Goal: Task Accomplishment & Management: Manage account settings

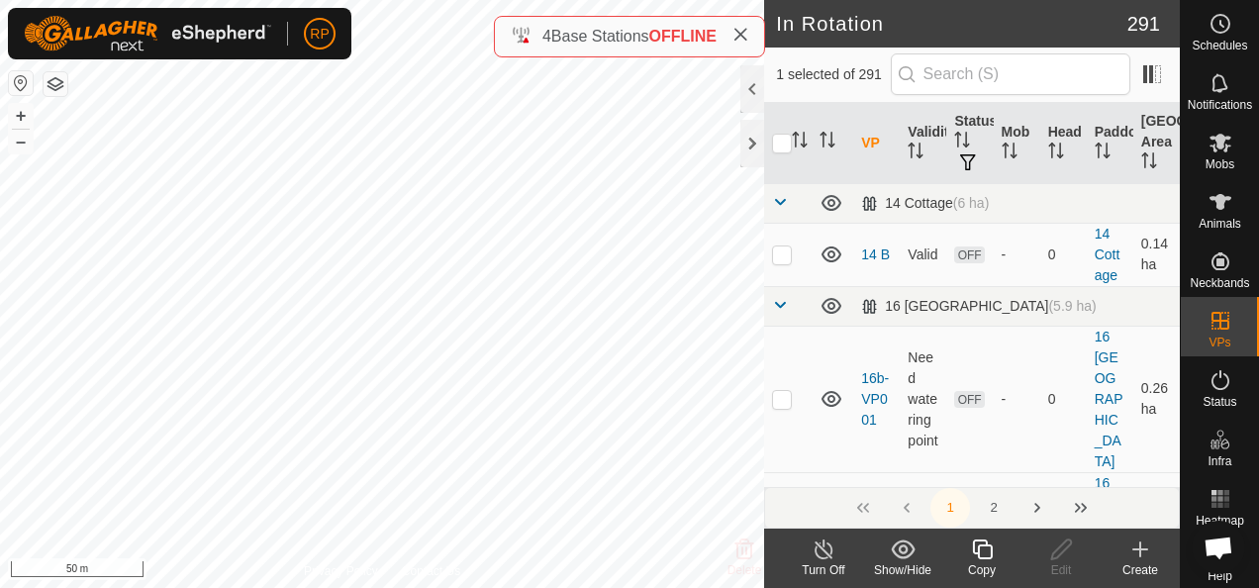
click at [988, 550] on icon at bounding box center [982, 550] width 25 height 24
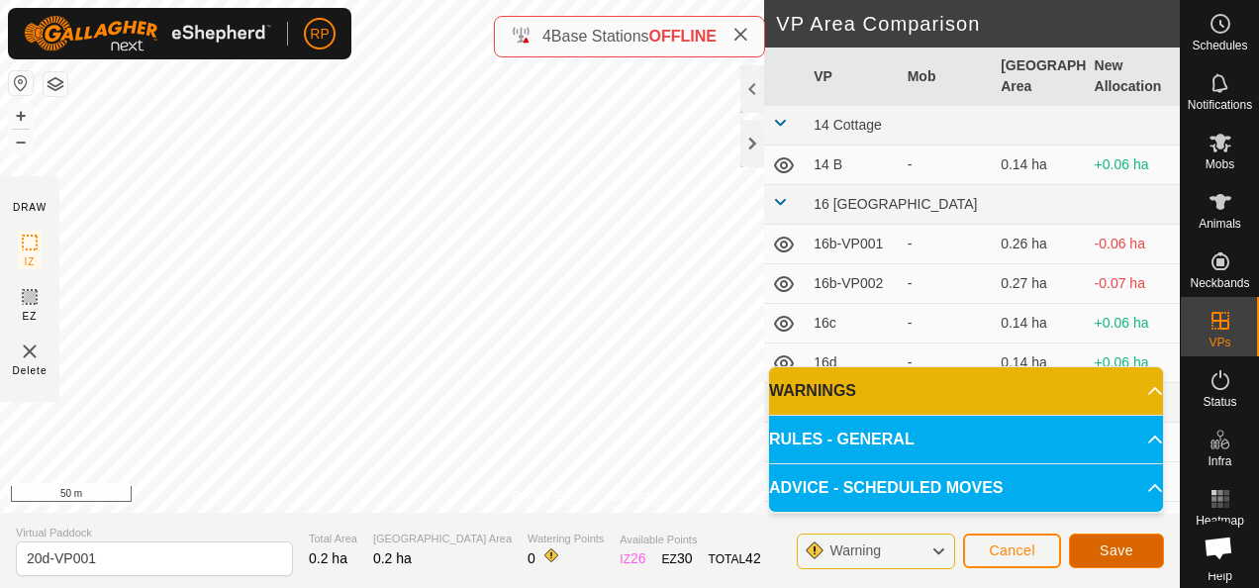
click at [1110, 554] on span "Save" at bounding box center [1117, 551] width 34 height 16
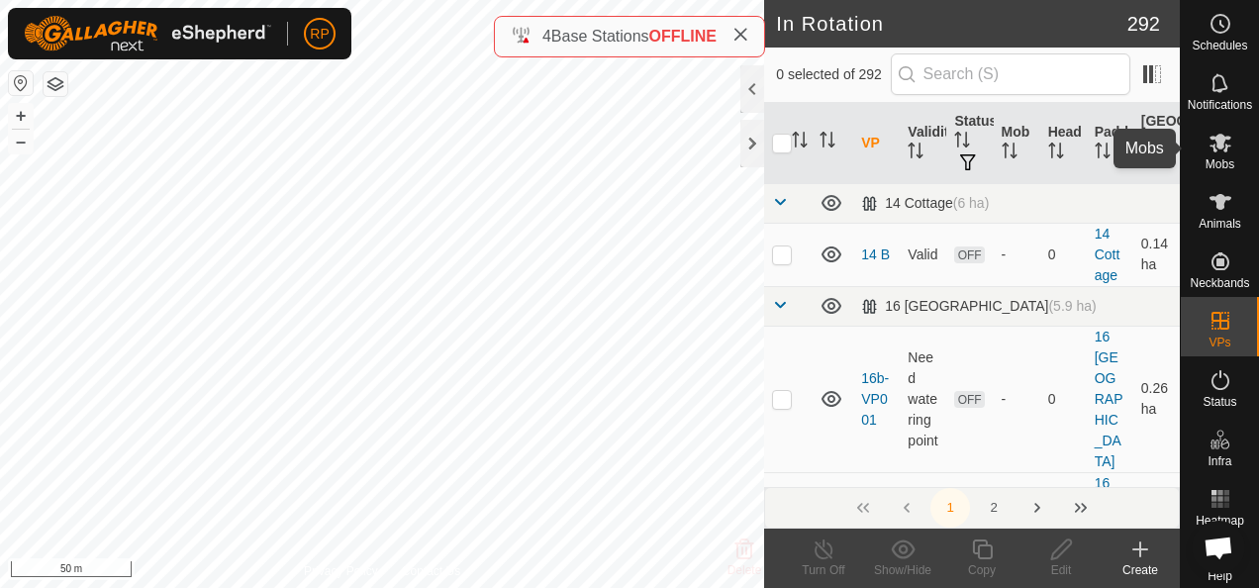
click at [1212, 144] on icon at bounding box center [1221, 143] width 22 height 19
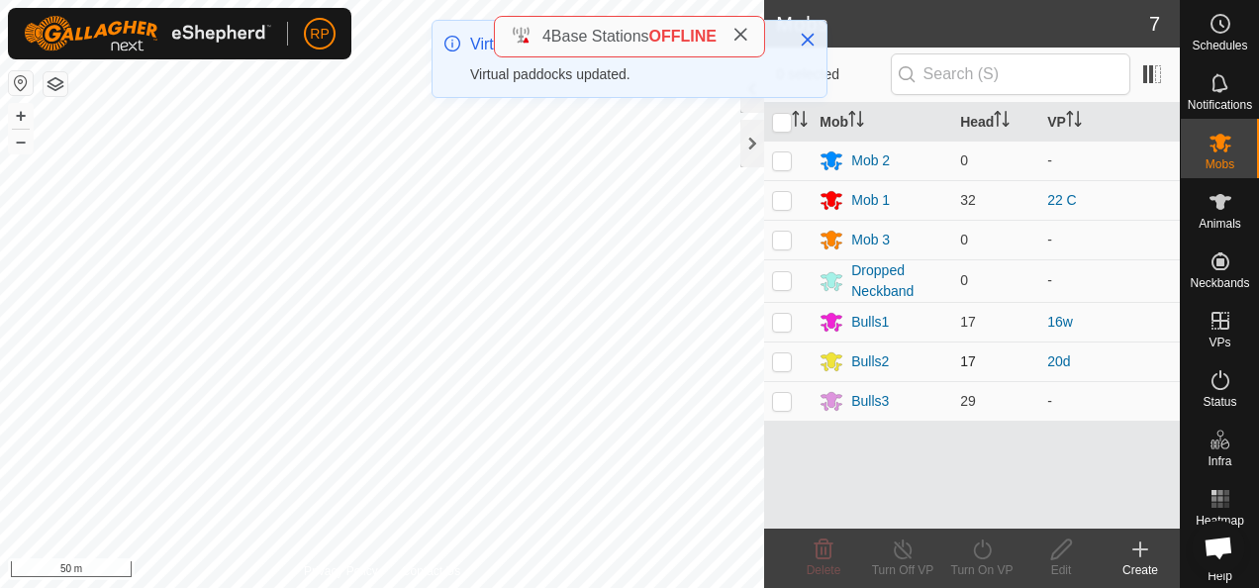
click at [785, 356] on p-checkbox at bounding box center [782, 361] width 20 height 16
checkbox input "true"
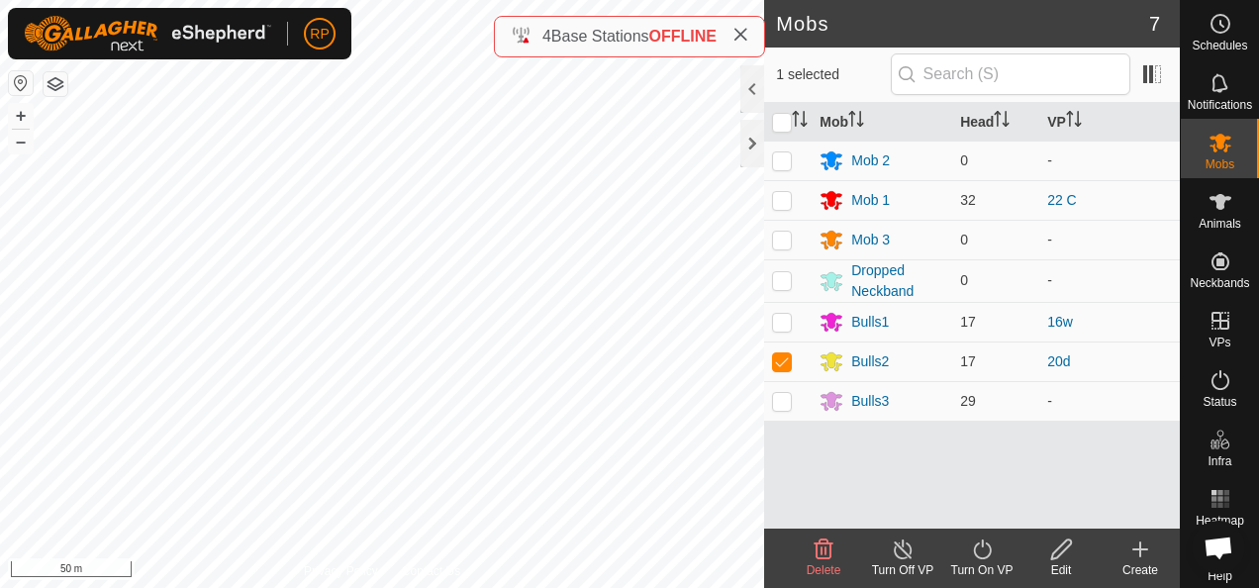
click at [982, 551] on icon at bounding box center [982, 550] width 25 height 24
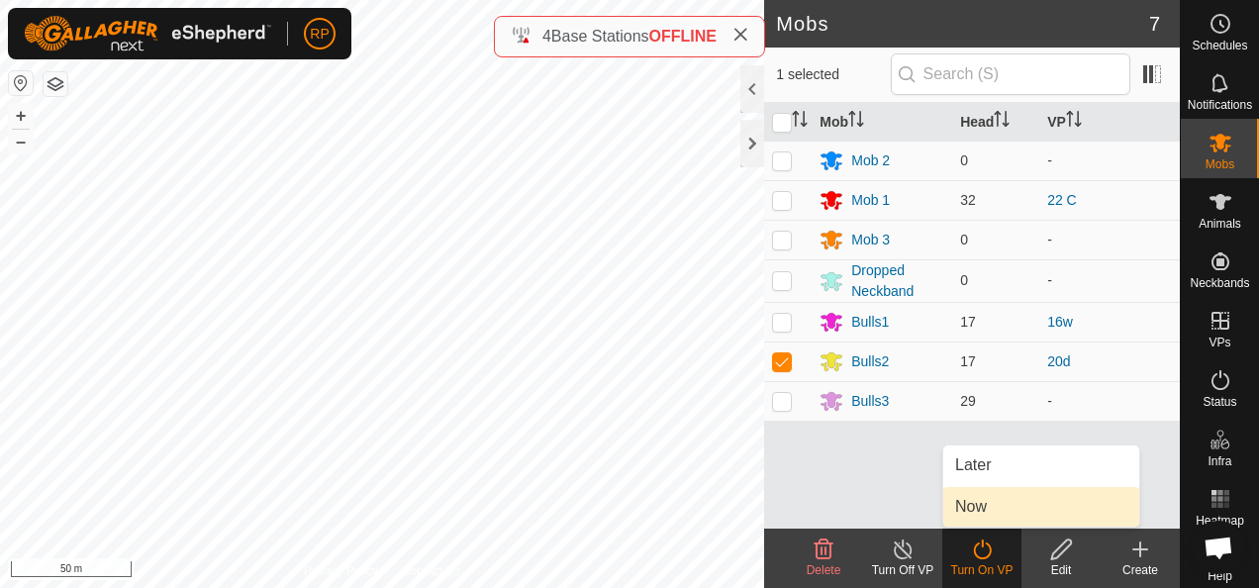
click at [968, 502] on link "Now" at bounding box center [1042, 507] width 196 height 40
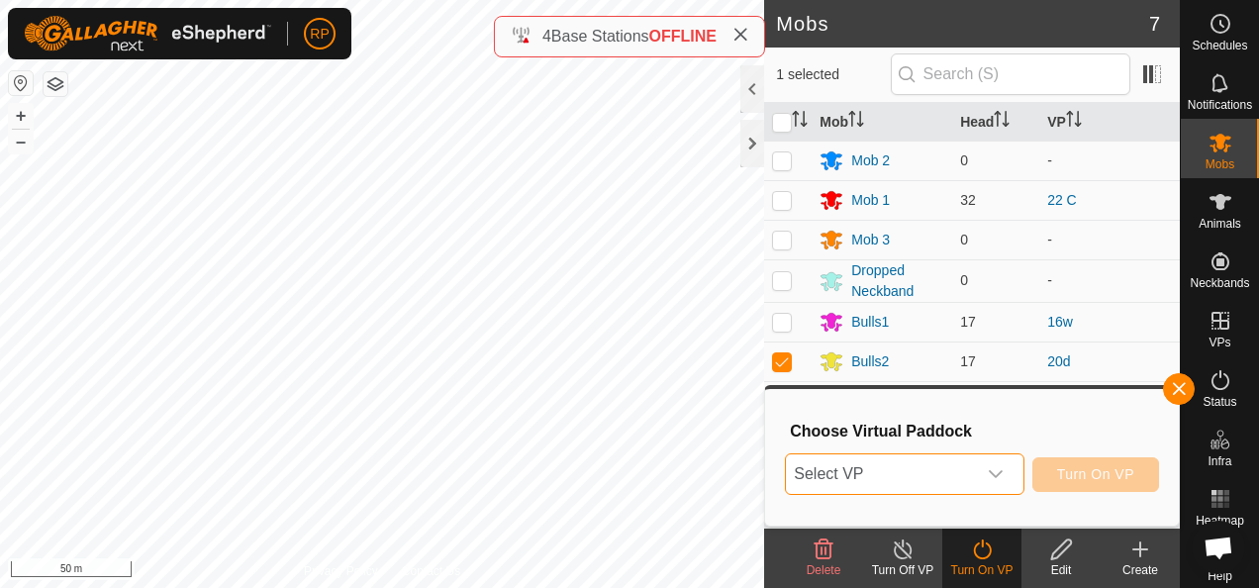
click at [855, 473] on span "Select VP" at bounding box center [880, 474] width 189 height 40
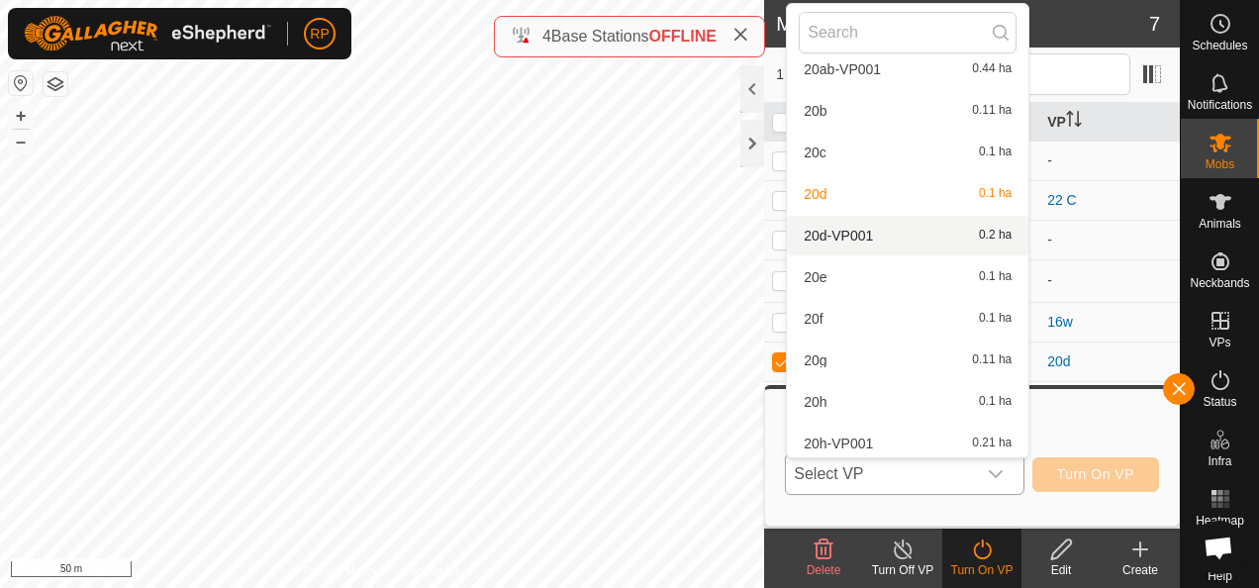
scroll to position [7059, 0]
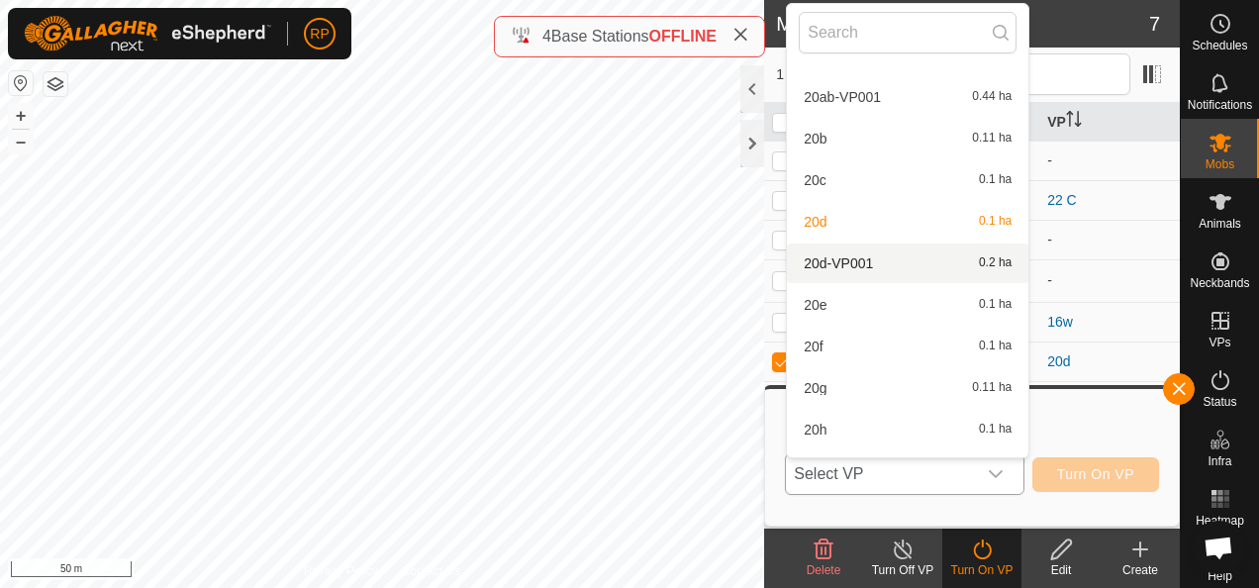
click at [836, 263] on li "20d-VP001 0.2 ha" at bounding box center [908, 264] width 242 height 40
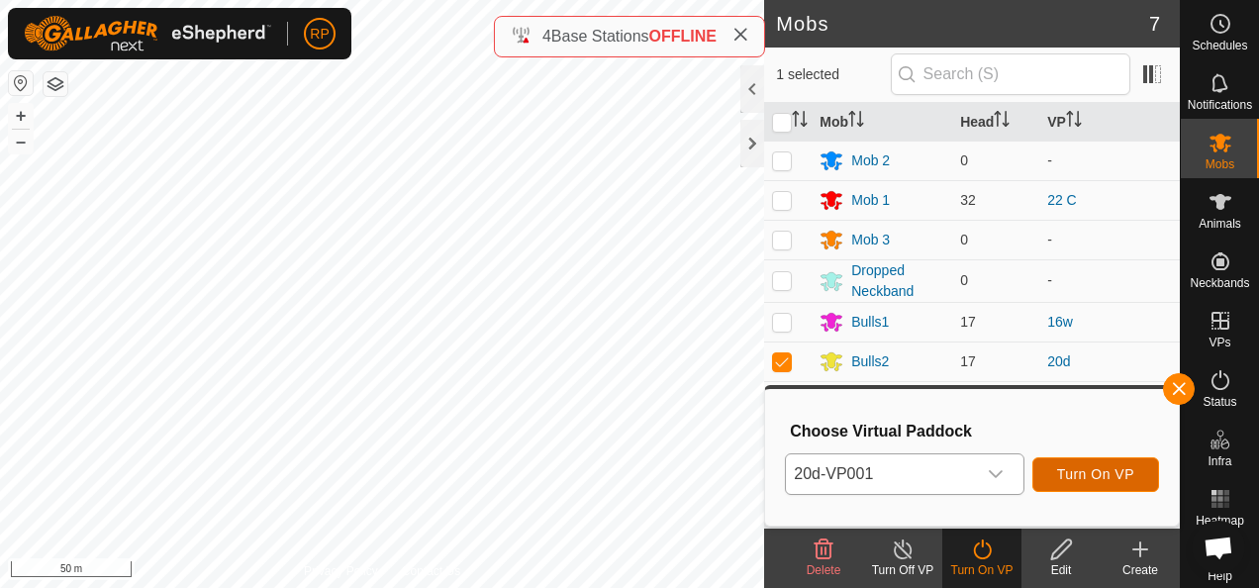
click at [1093, 483] on button "Turn On VP" at bounding box center [1096, 474] width 127 height 35
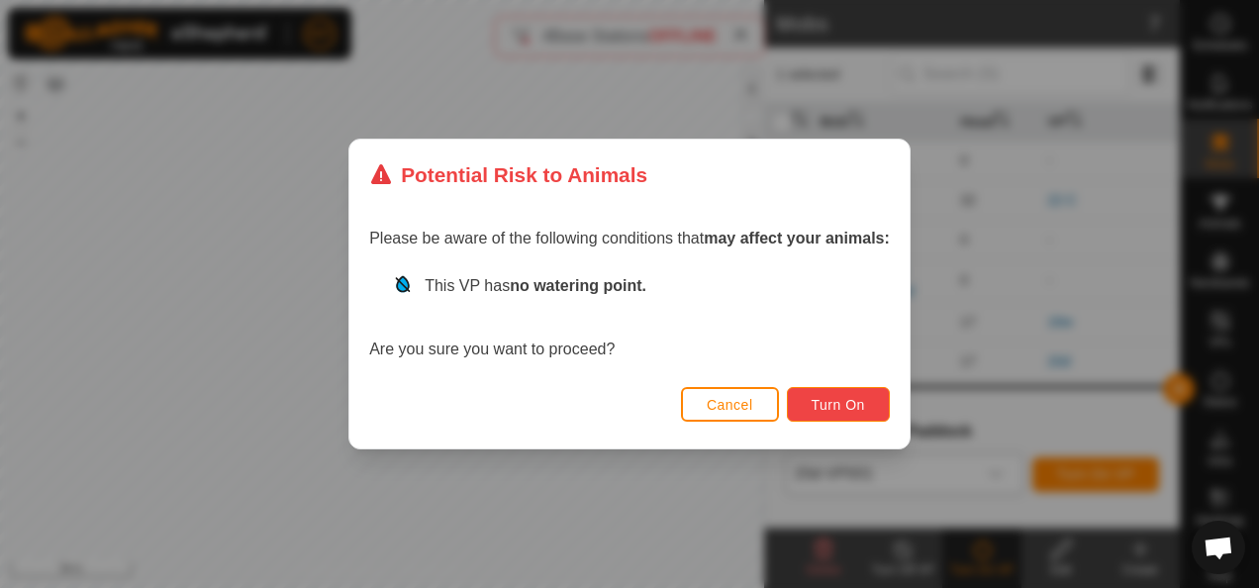
click at [816, 408] on span "Turn On" at bounding box center [838, 405] width 53 height 16
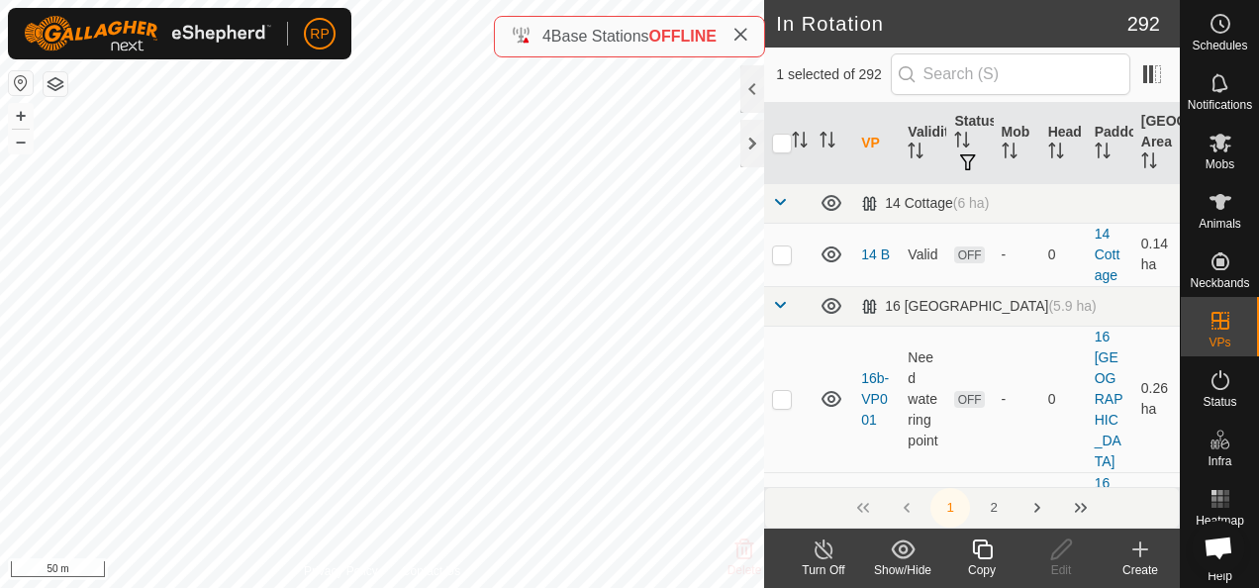
click at [979, 554] on icon at bounding box center [982, 550] width 20 height 20
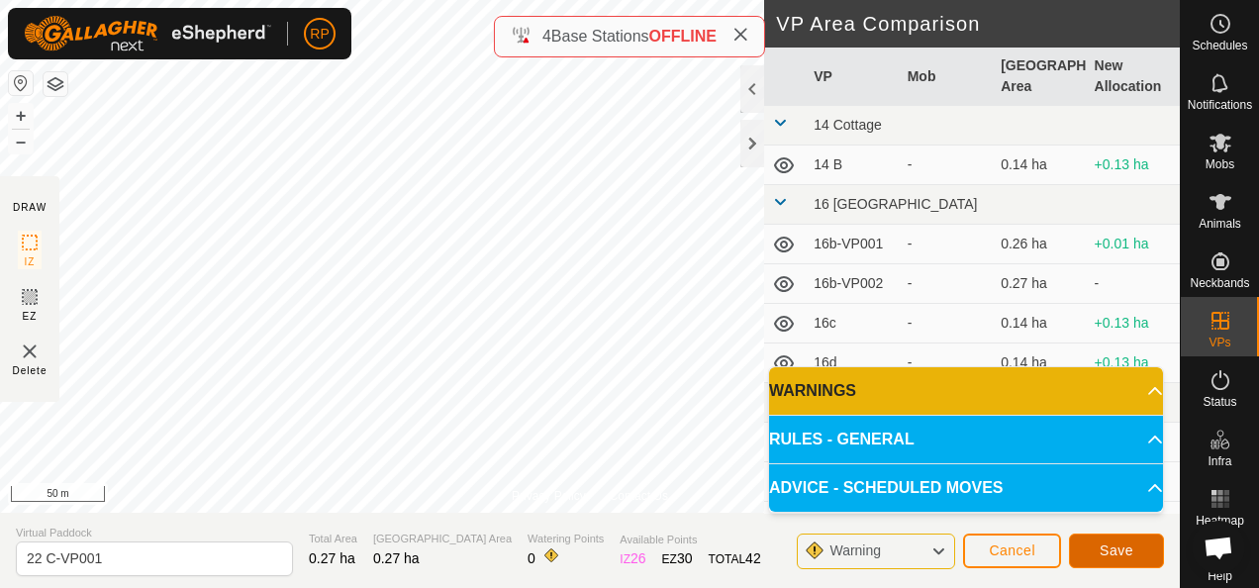
click at [1125, 548] on span "Save" at bounding box center [1117, 551] width 34 height 16
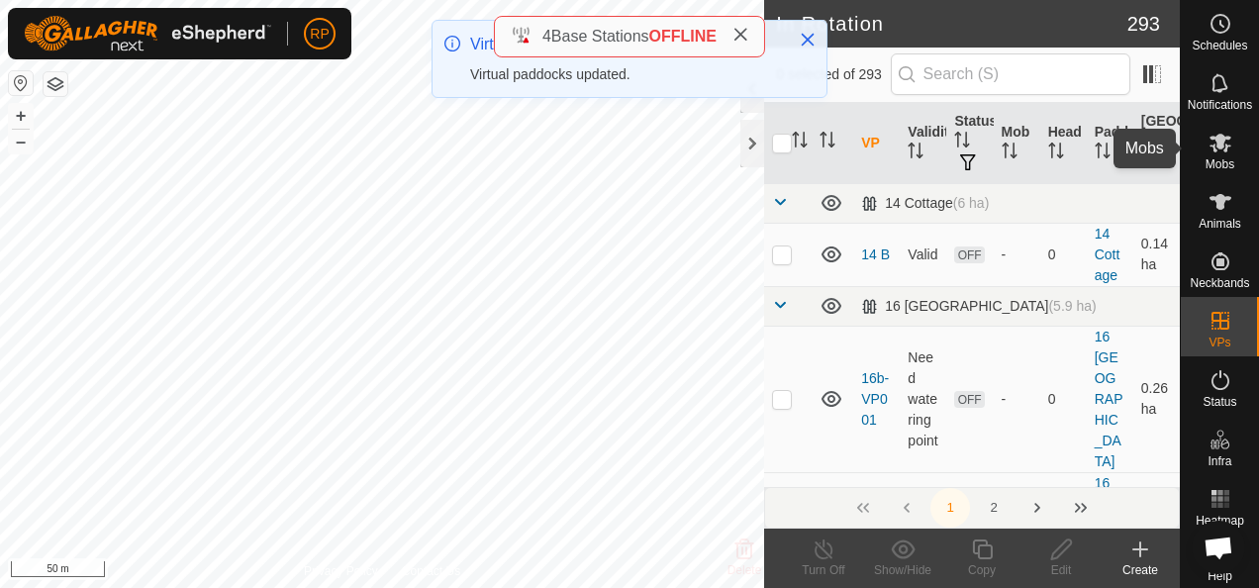
click at [1210, 145] on icon at bounding box center [1221, 143] width 22 height 19
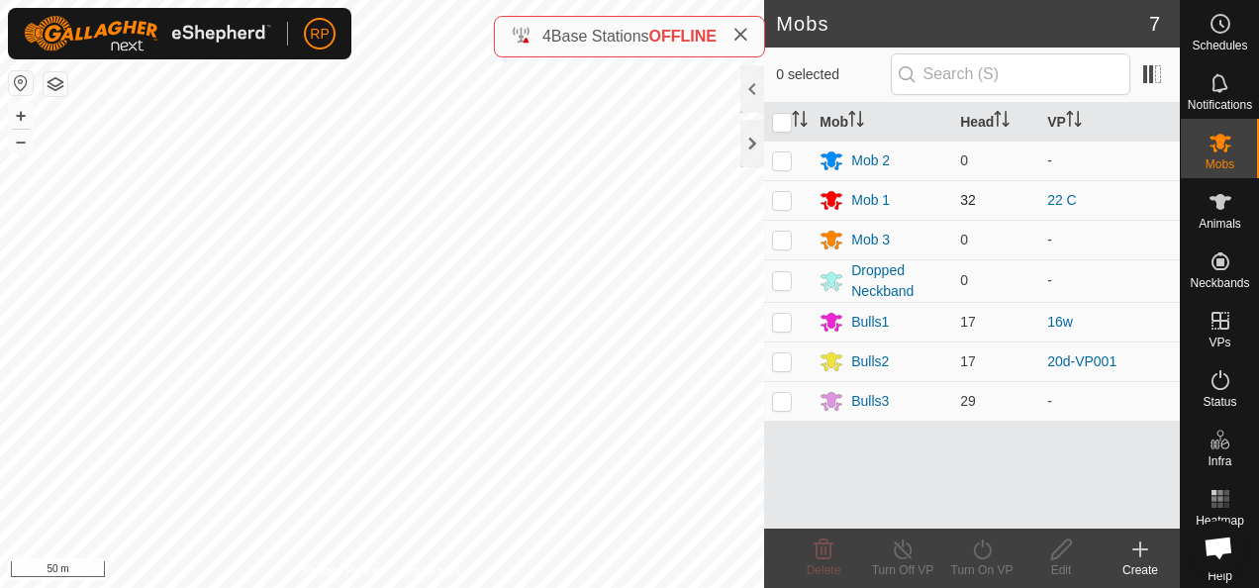
click at [782, 200] on p-checkbox at bounding box center [782, 200] width 20 height 16
checkbox input "true"
click at [986, 548] on icon at bounding box center [982, 550] width 25 height 24
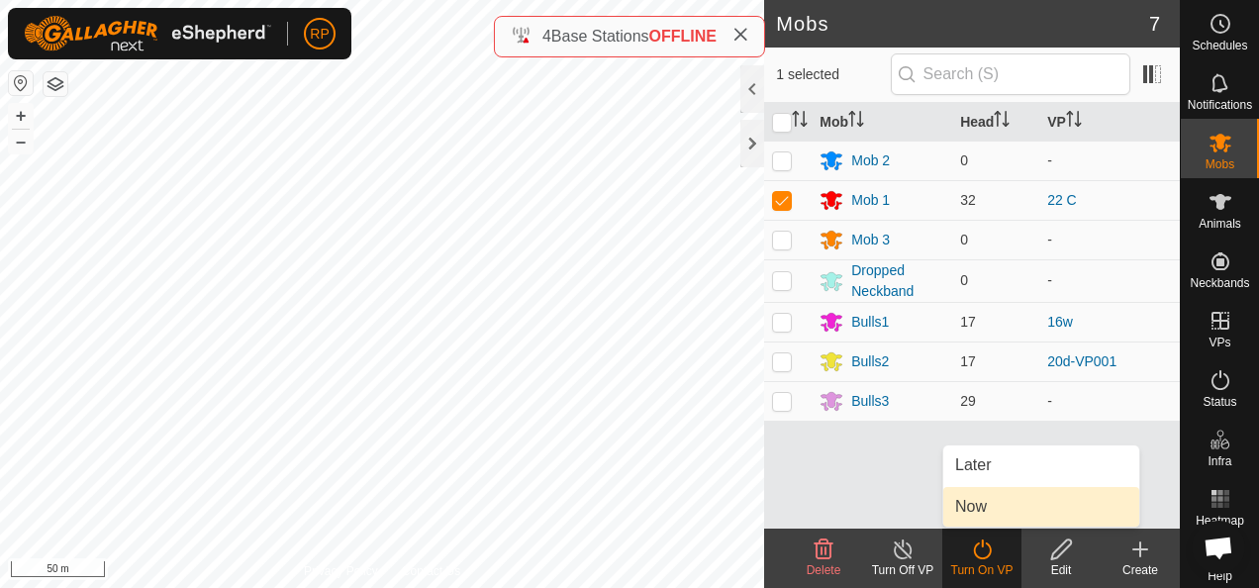
click at [968, 517] on link "Now" at bounding box center [1042, 507] width 196 height 40
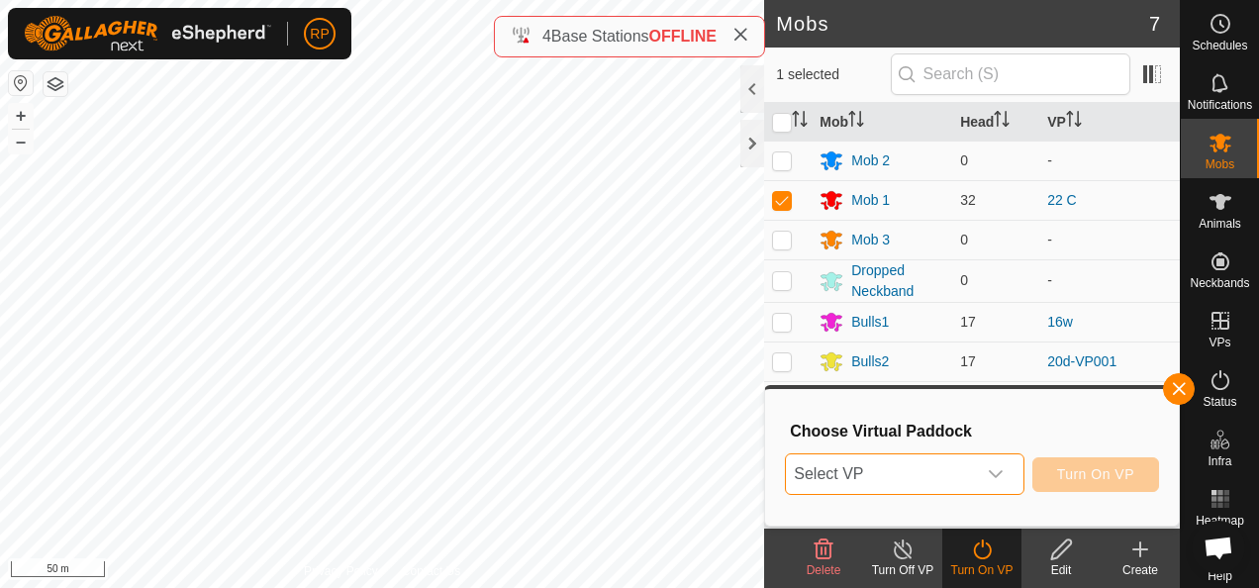
click at [939, 479] on span "Select VP" at bounding box center [880, 474] width 189 height 40
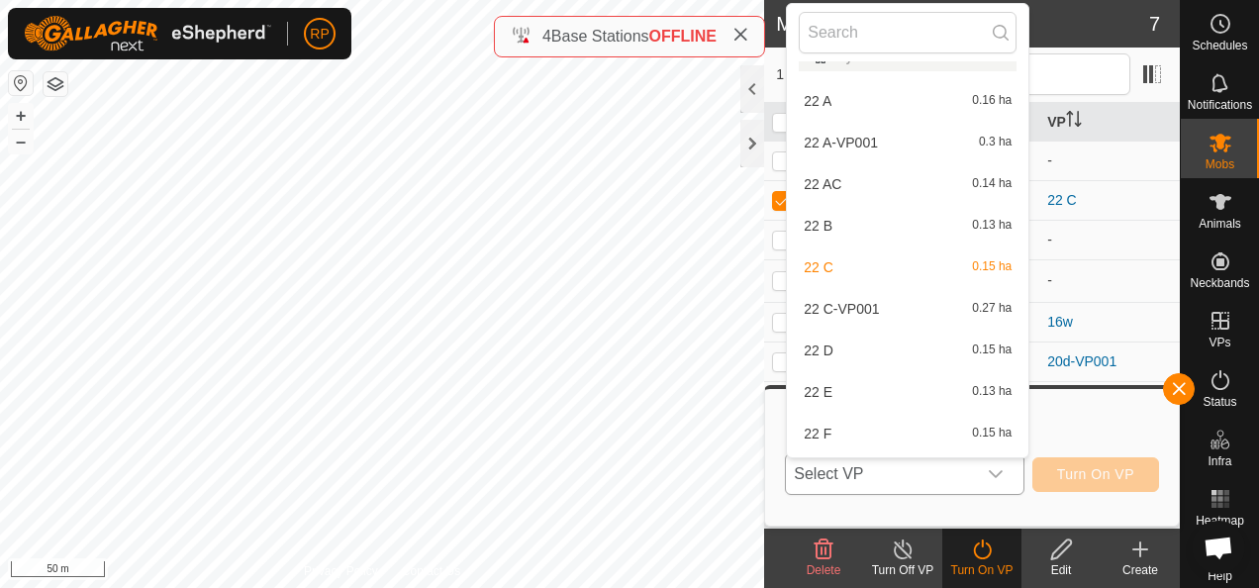
scroll to position [2901, 0]
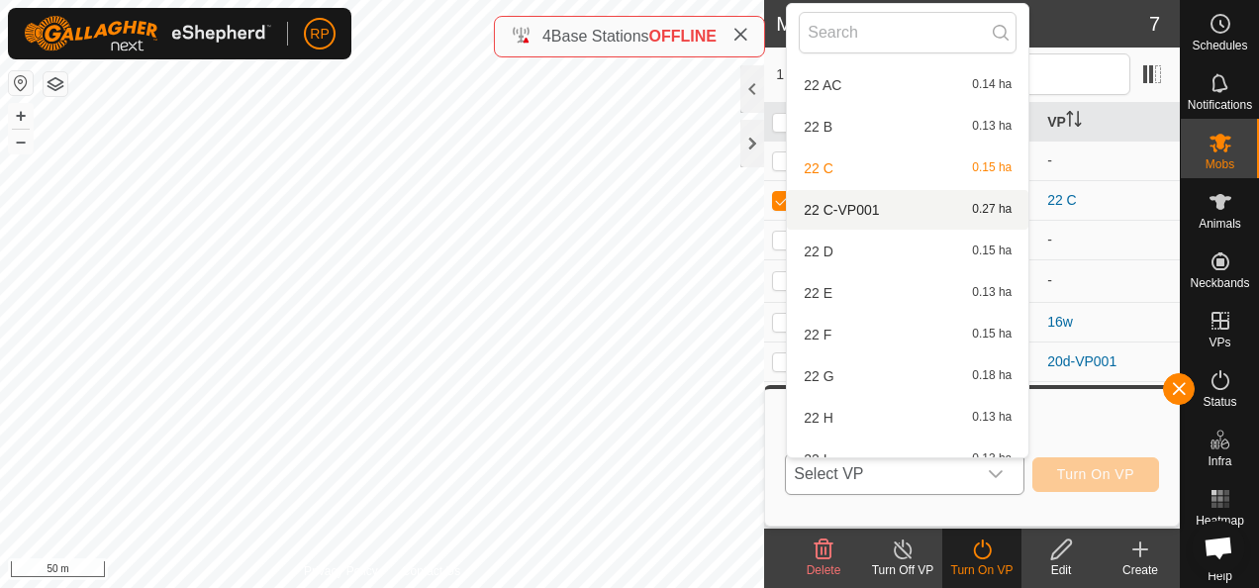
click at [822, 208] on li "22 C-VP001 0.27 ha" at bounding box center [908, 210] width 242 height 40
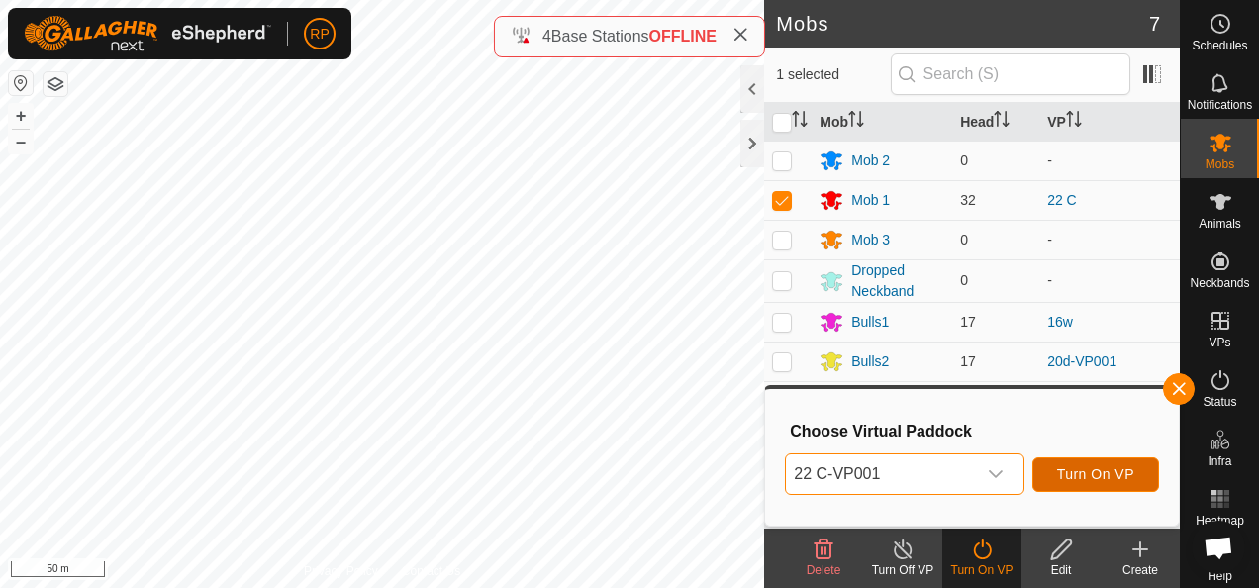
click at [1101, 479] on span "Turn On VP" at bounding box center [1095, 474] width 77 height 16
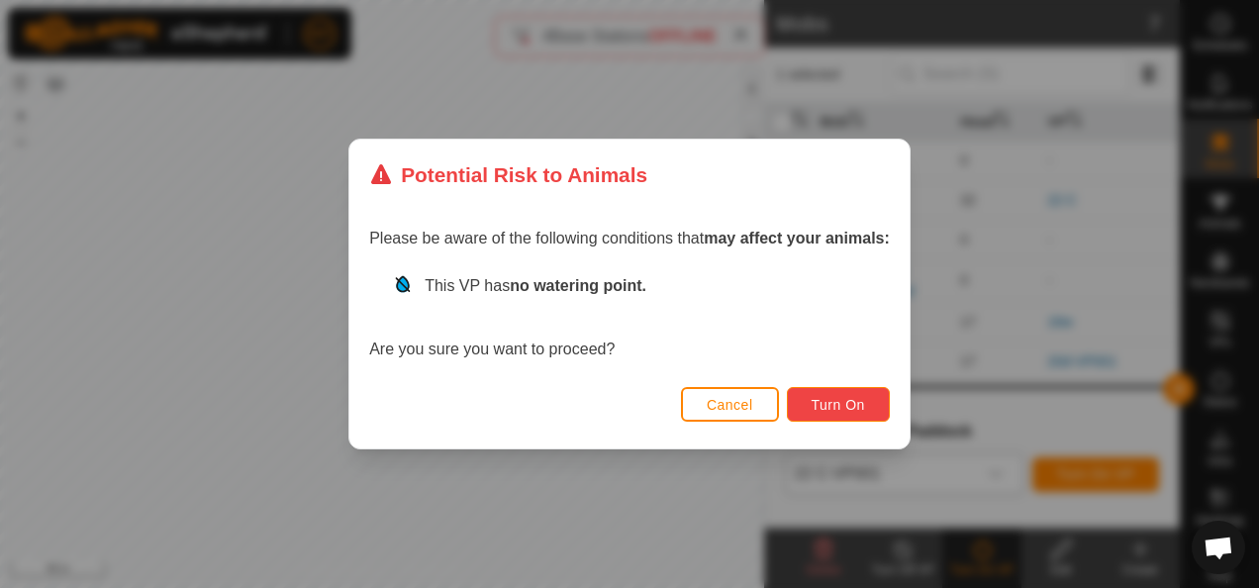
click at [840, 407] on span "Turn On" at bounding box center [838, 405] width 53 height 16
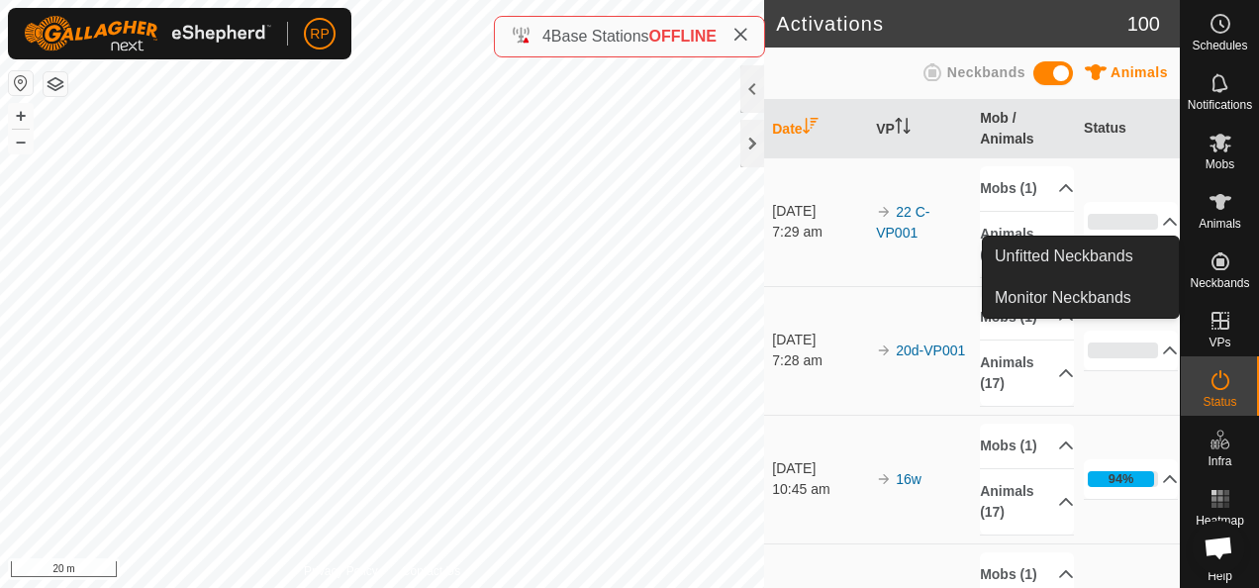
click at [1212, 263] on icon at bounding box center [1221, 261] width 18 height 18
click at [1069, 299] on link "Monitor Neckbands" at bounding box center [1081, 298] width 196 height 40
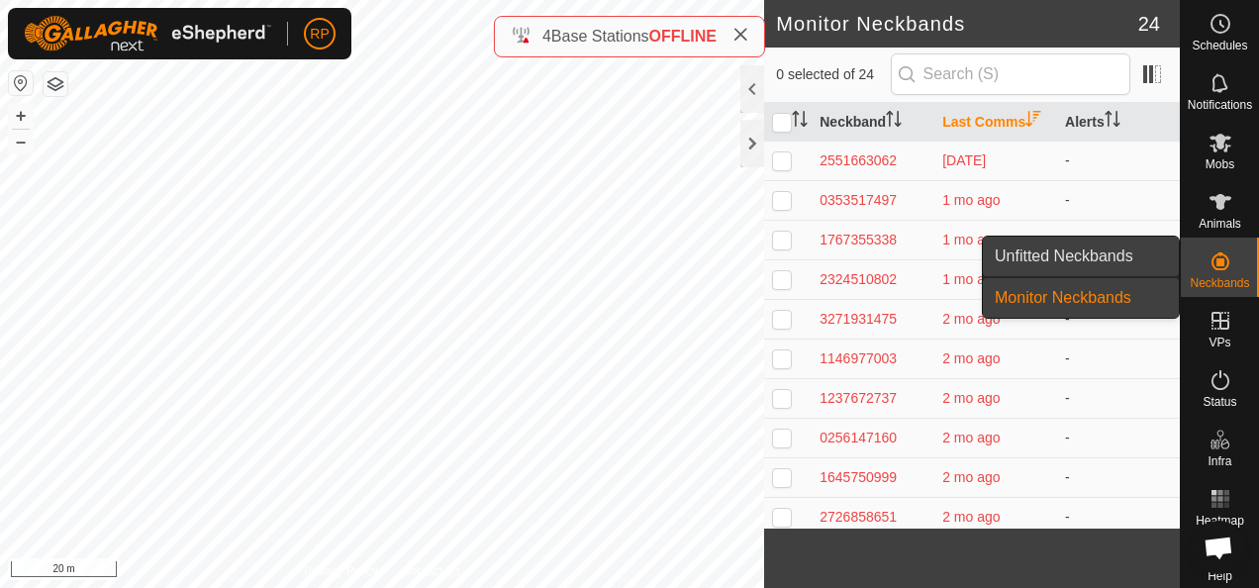
click at [1055, 254] on link "Unfitted Neckbands" at bounding box center [1081, 257] width 196 height 40
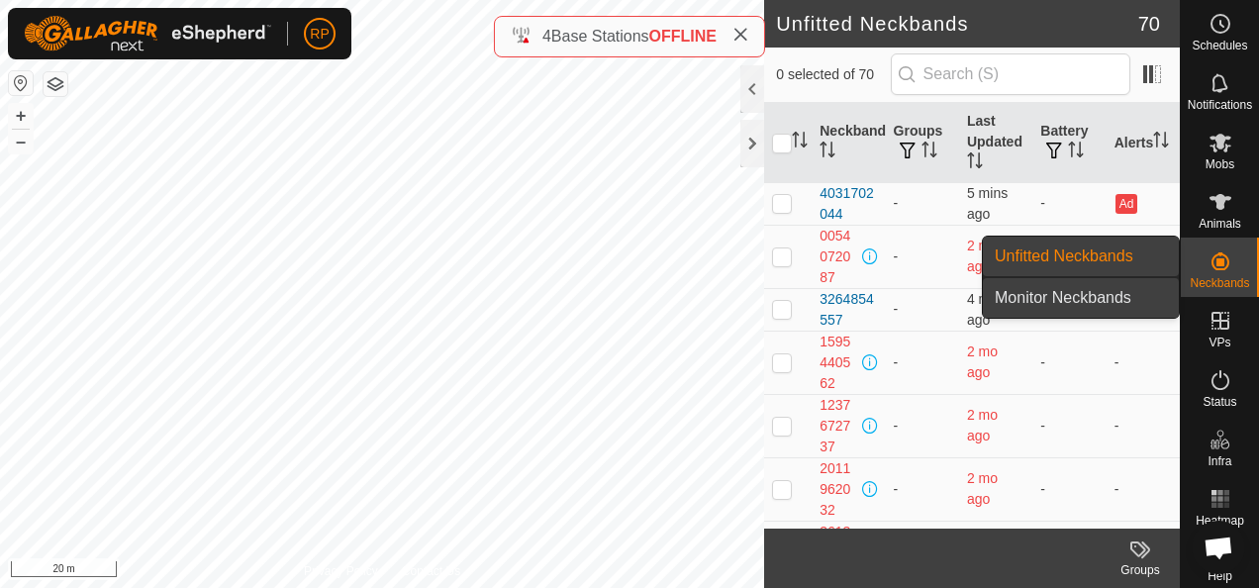
click at [1049, 297] on link "Monitor Neckbands" at bounding box center [1081, 298] width 196 height 40
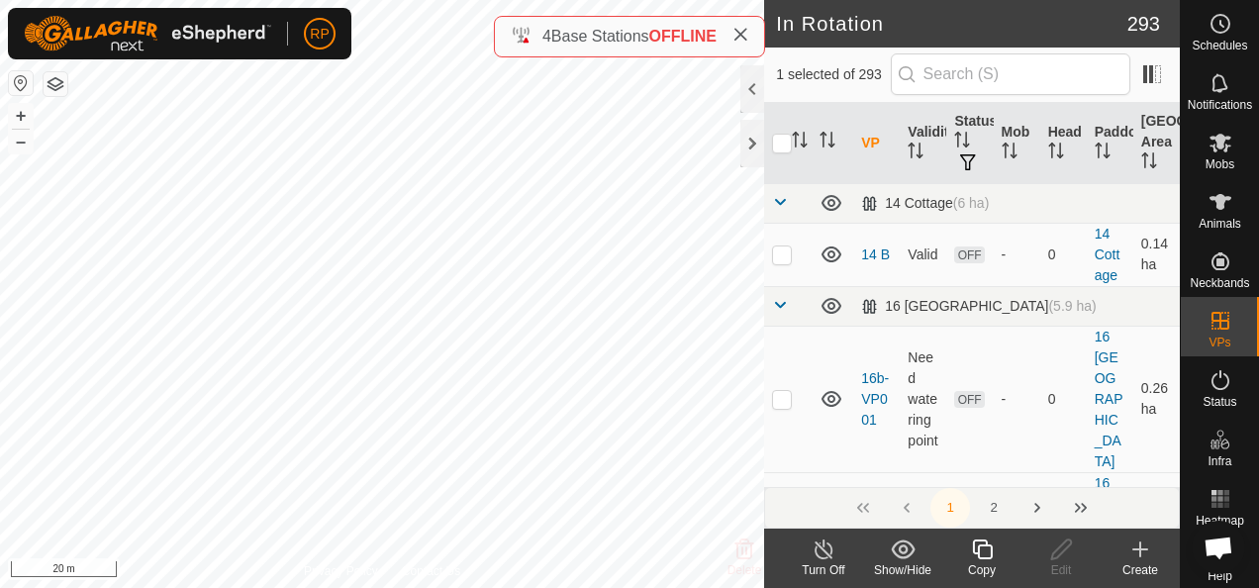
click at [982, 552] on icon at bounding box center [982, 550] width 25 height 24
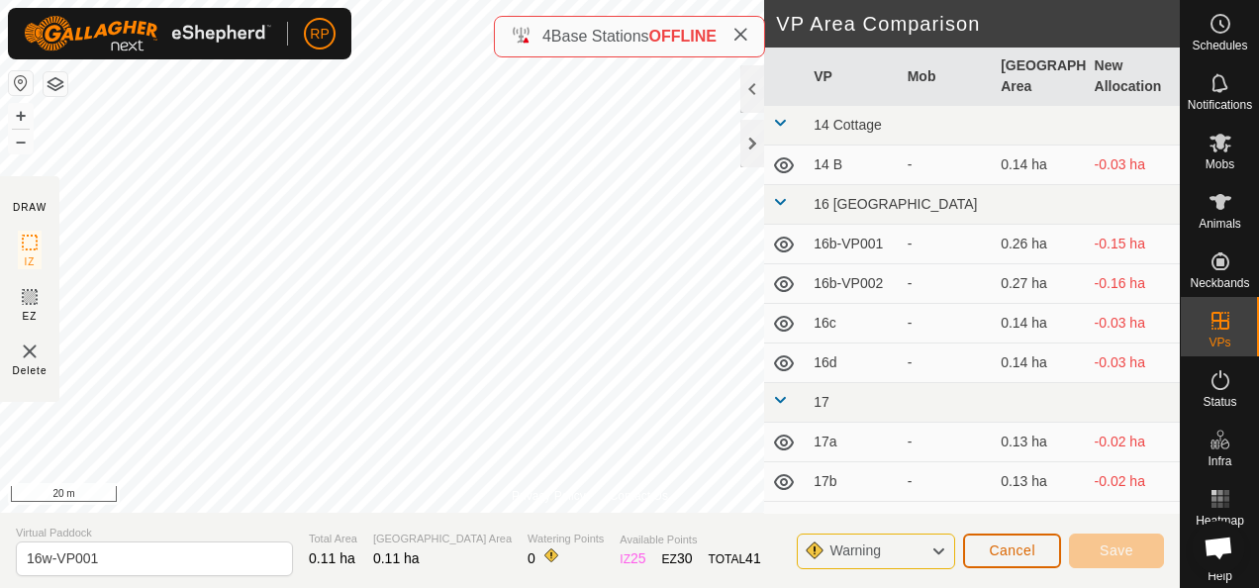
click at [1026, 558] on span "Cancel" at bounding box center [1012, 551] width 47 height 16
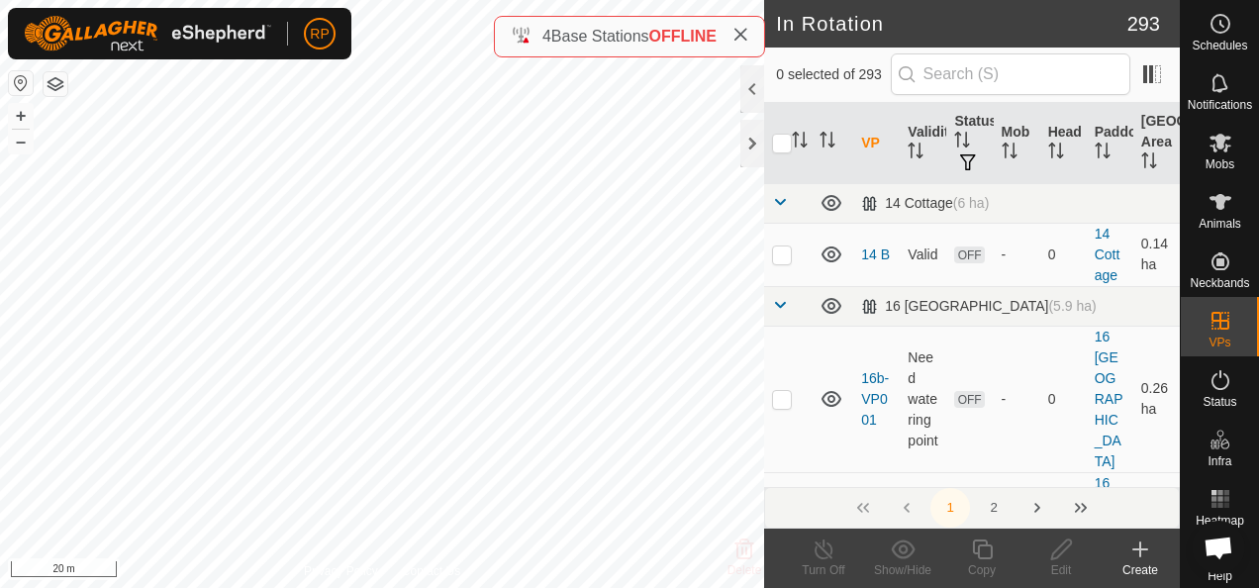
click at [1141, 546] on icon at bounding box center [1141, 550] width 0 height 14
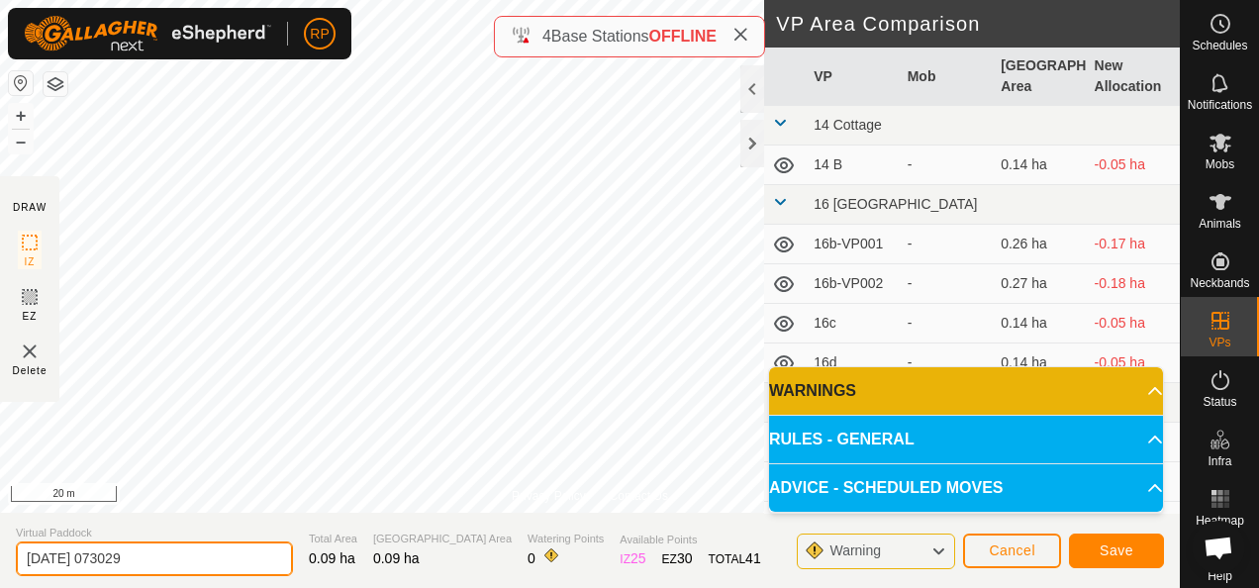
click at [172, 559] on input "[DATE] 073029" at bounding box center [154, 559] width 277 height 35
type input "2"
type input "16x"
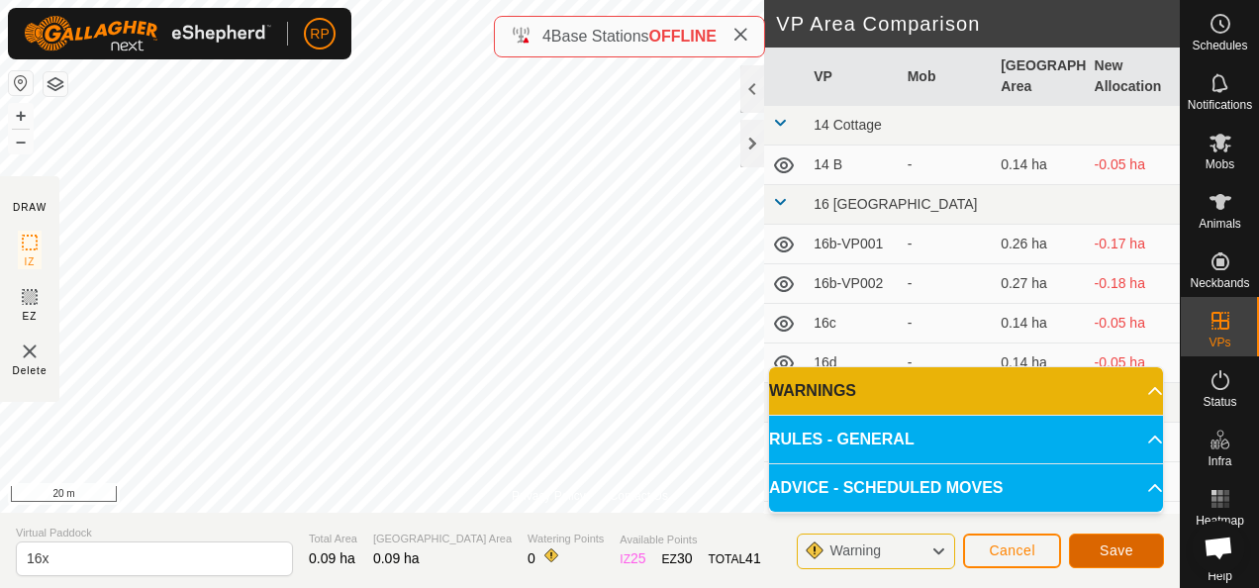
click at [1127, 548] on span "Save" at bounding box center [1117, 551] width 34 height 16
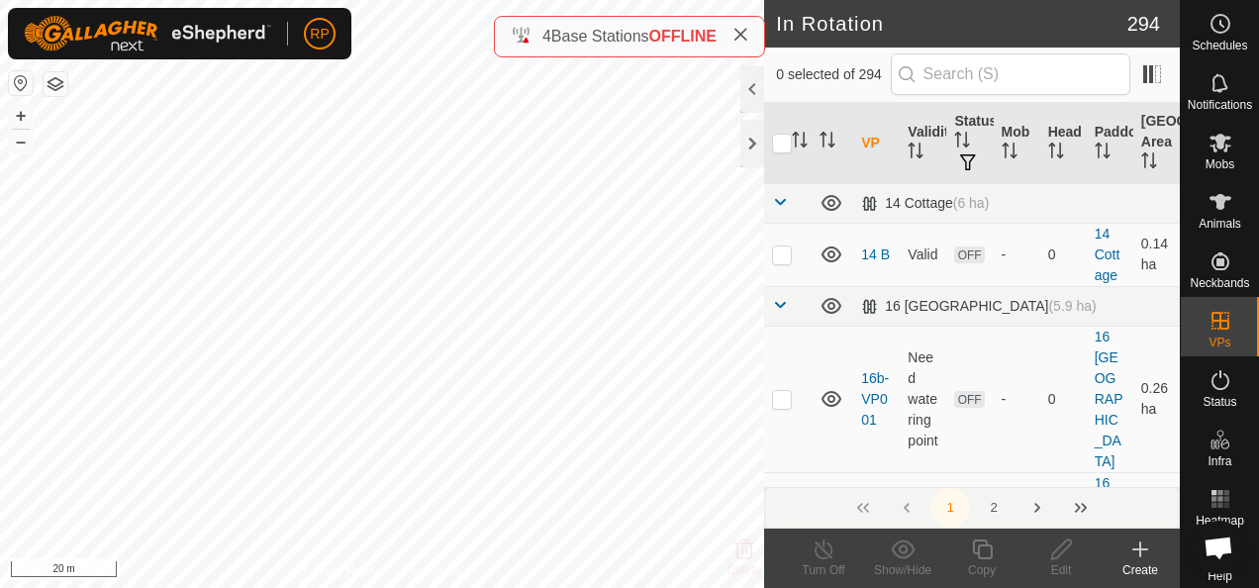
click at [1142, 549] on icon at bounding box center [1141, 549] width 14 height 0
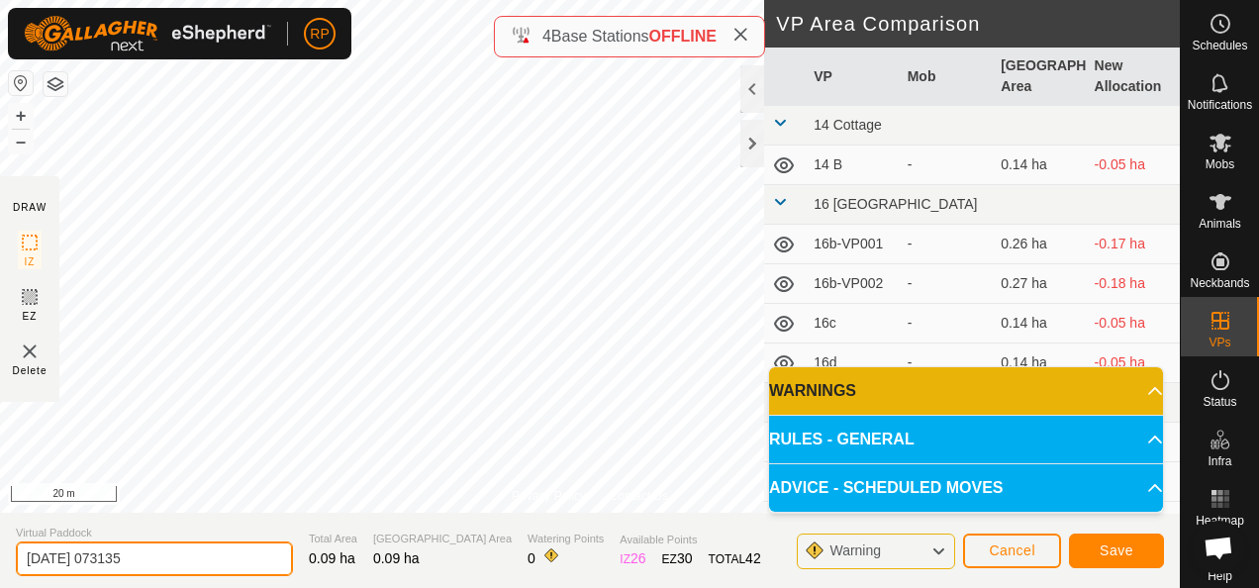
click at [152, 556] on input "[DATE] 073135" at bounding box center [154, 559] width 277 height 35
type input "2"
type input "16y"
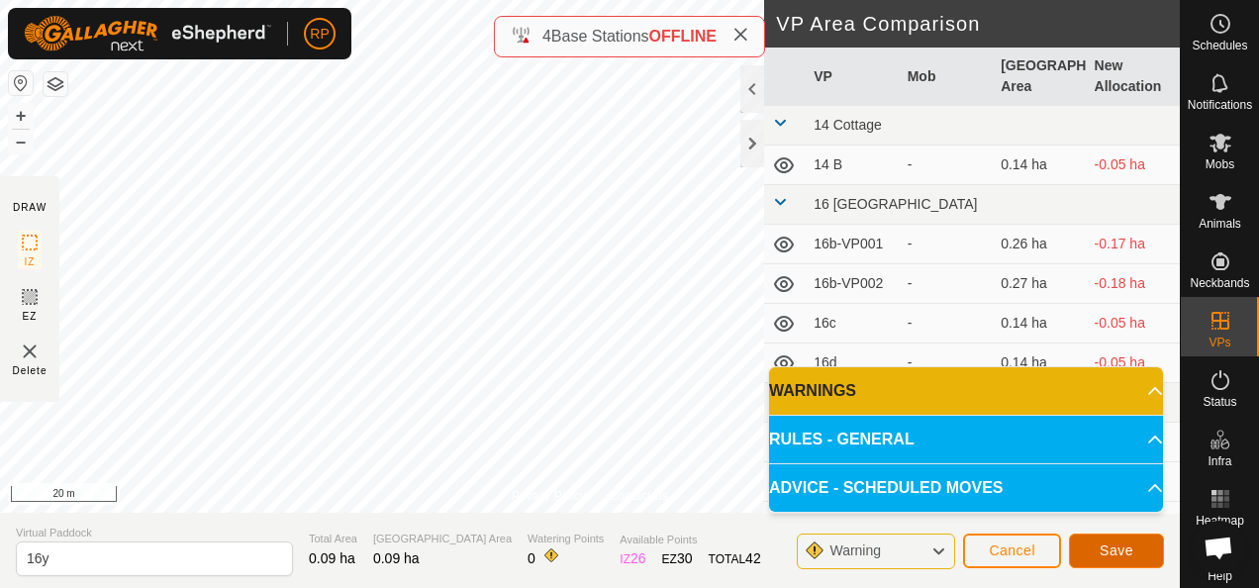
click at [1114, 556] on span "Save" at bounding box center [1117, 551] width 34 height 16
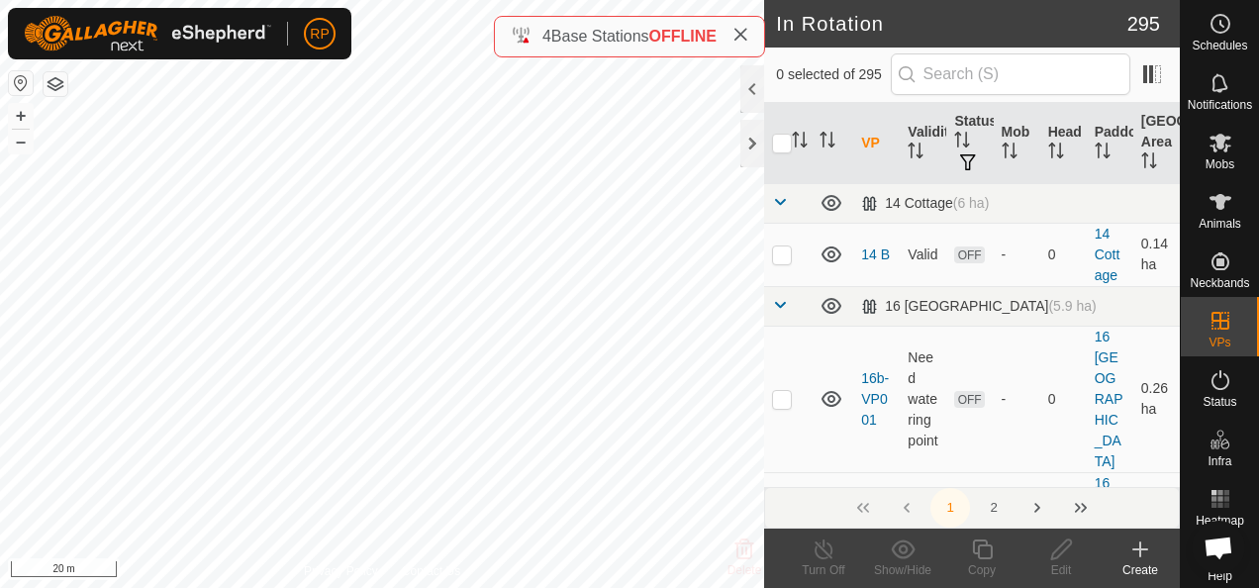
checkbox input "true"
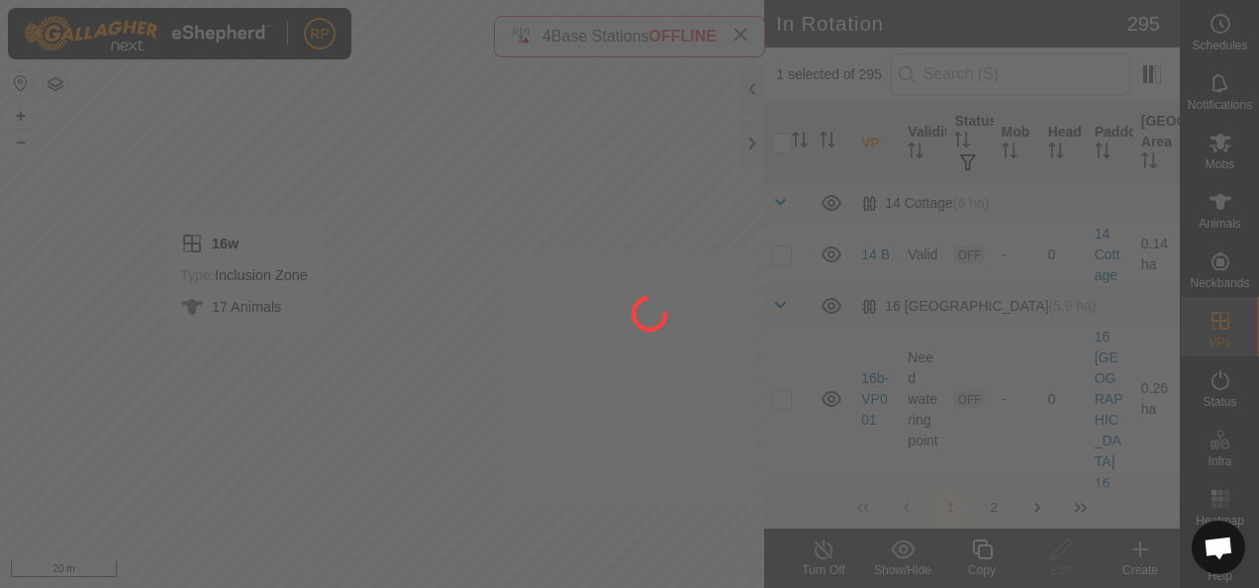
click at [984, 554] on div at bounding box center [629, 294] width 1259 height 588
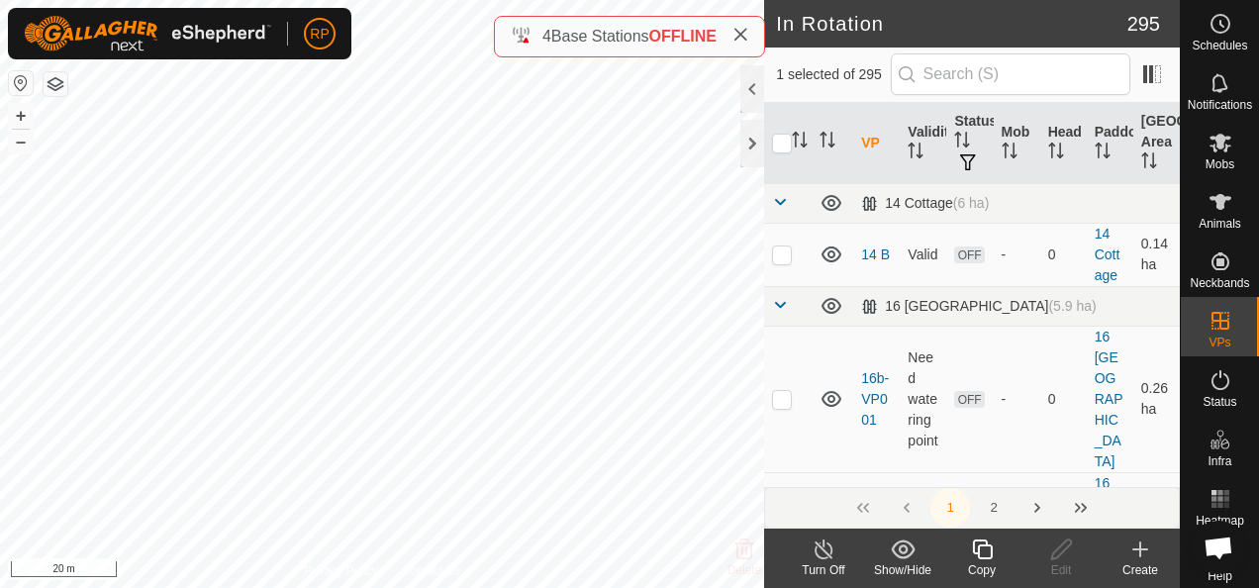
click at [981, 550] on icon at bounding box center [982, 550] width 25 height 24
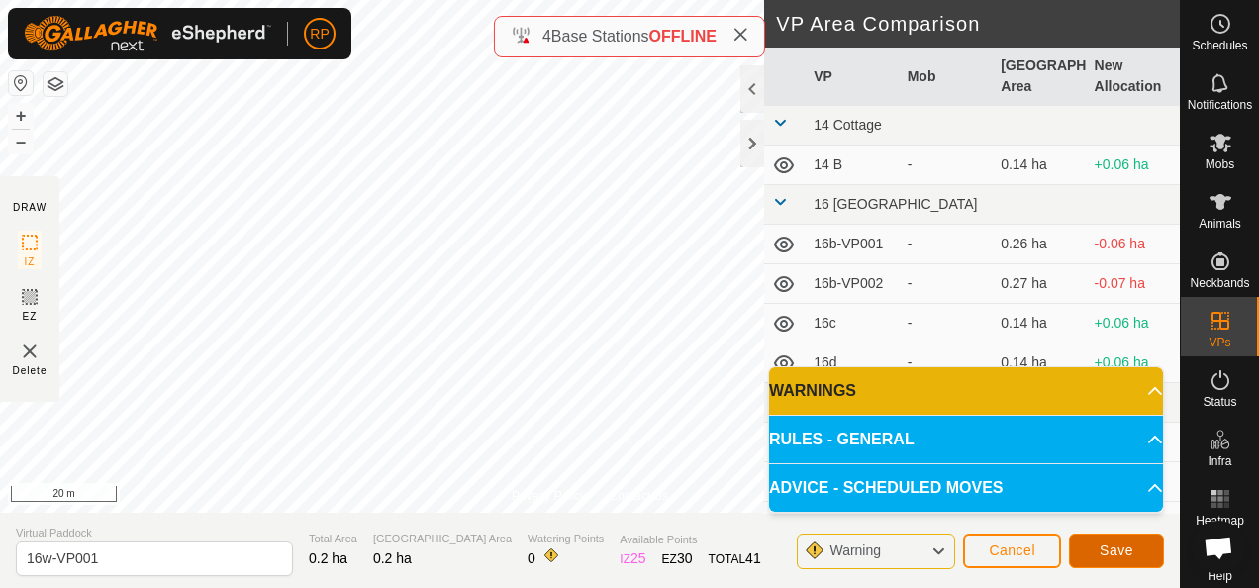
click at [1124, 552] on span "Save" at bounding box center [1117, 551] width 34 height 16
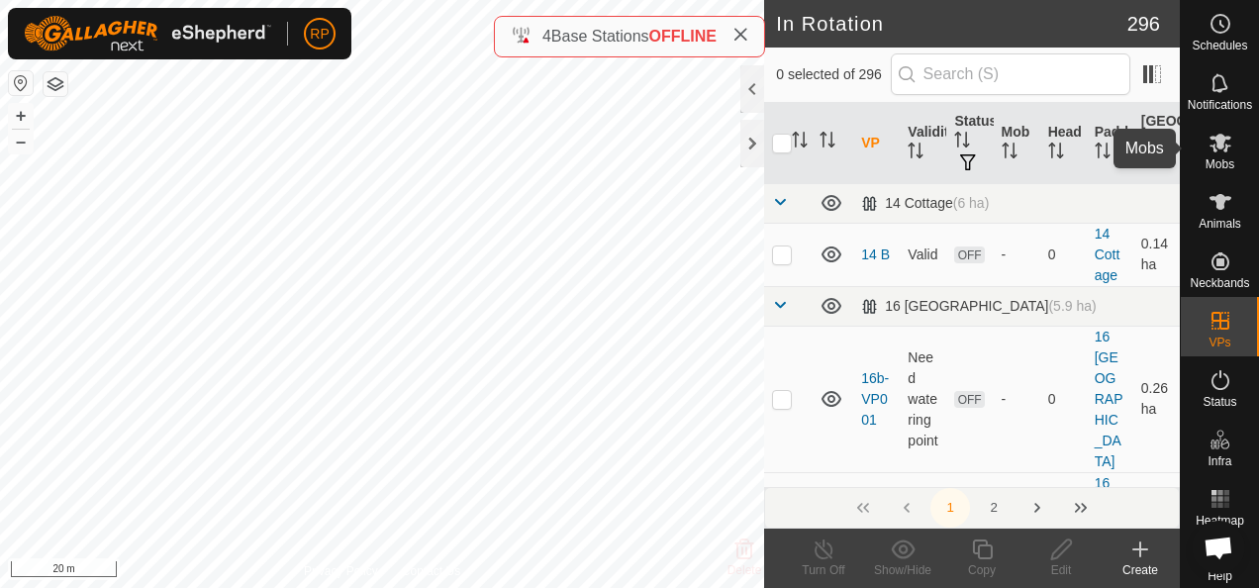
click at [1213, 146] on icon at bounding box center [1221, 143] width 22 height 19
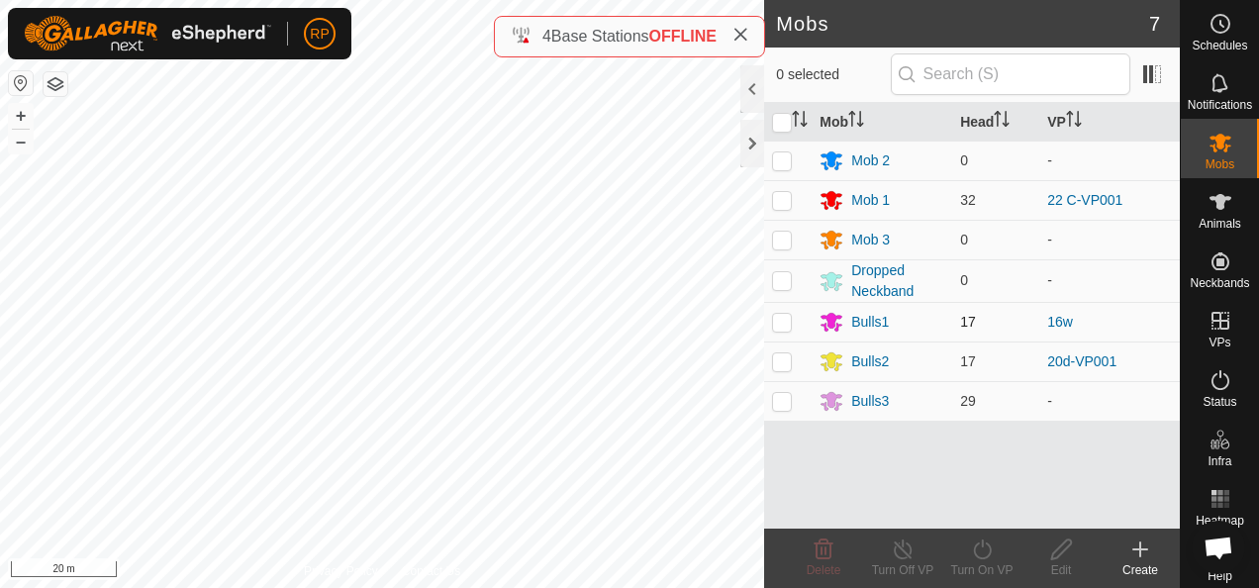
click at [783, 319] on p-checkbox at bounding box center [782, 322] width 20 height 16
checkbox input "true"
click at [981, 552] on icon at bounding box center [982, 550] width 25 height 24
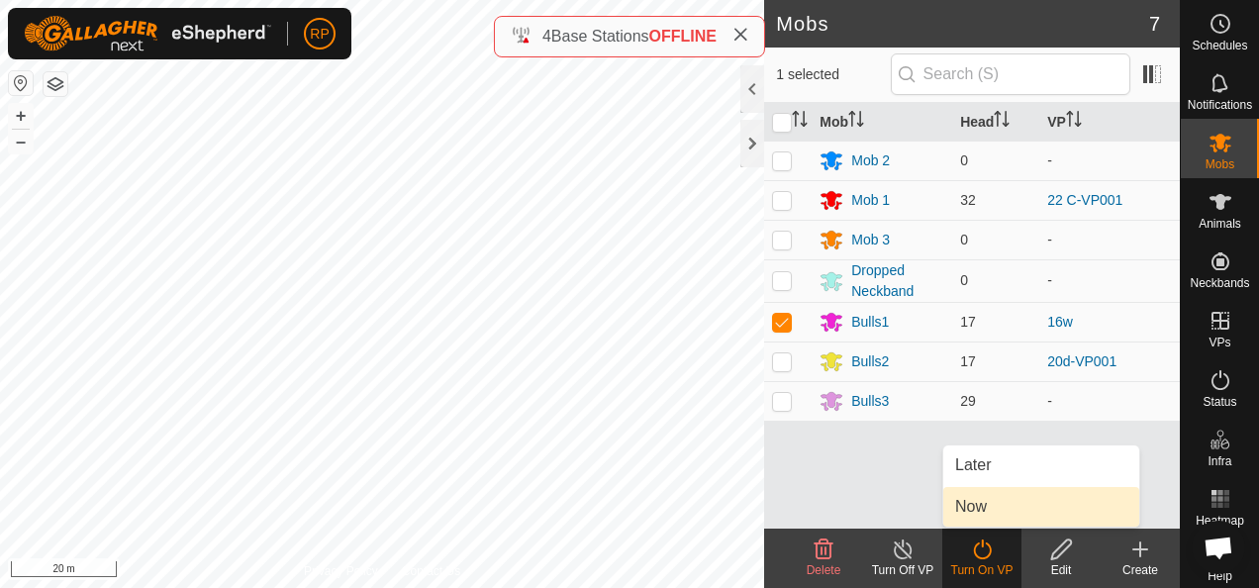
click at [975, 521] on link "Now" at bounding box center [1042, 507] width 196 height 40
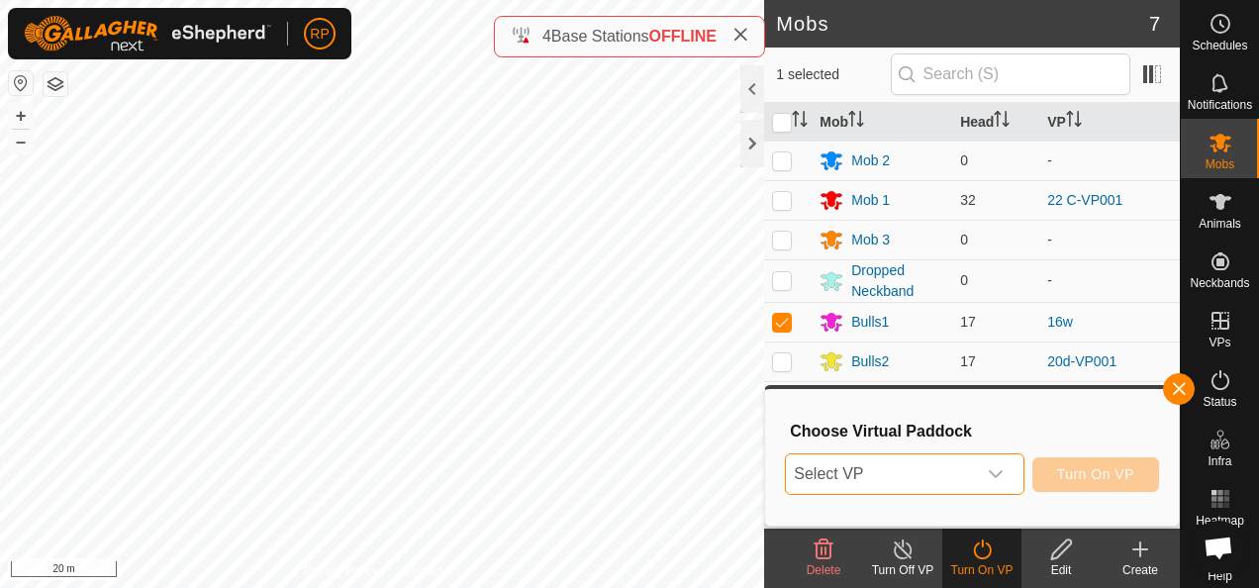
click at [968, 474] on span "Select VP" at bounding box center [880, 474] width 189 height 40
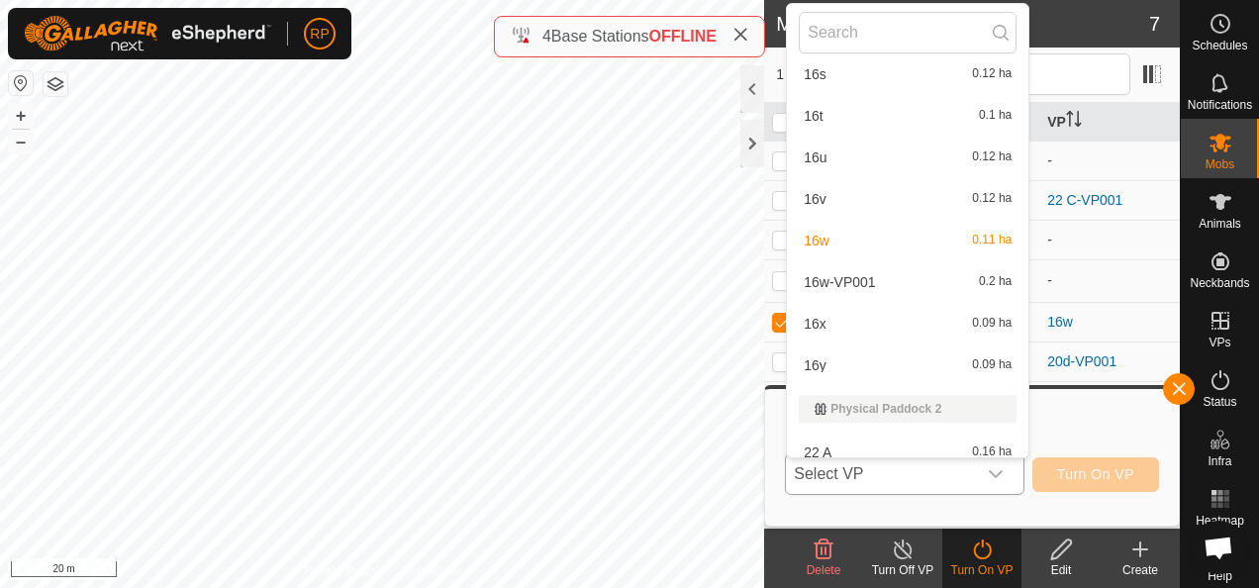
scroll to position [2604, 0]
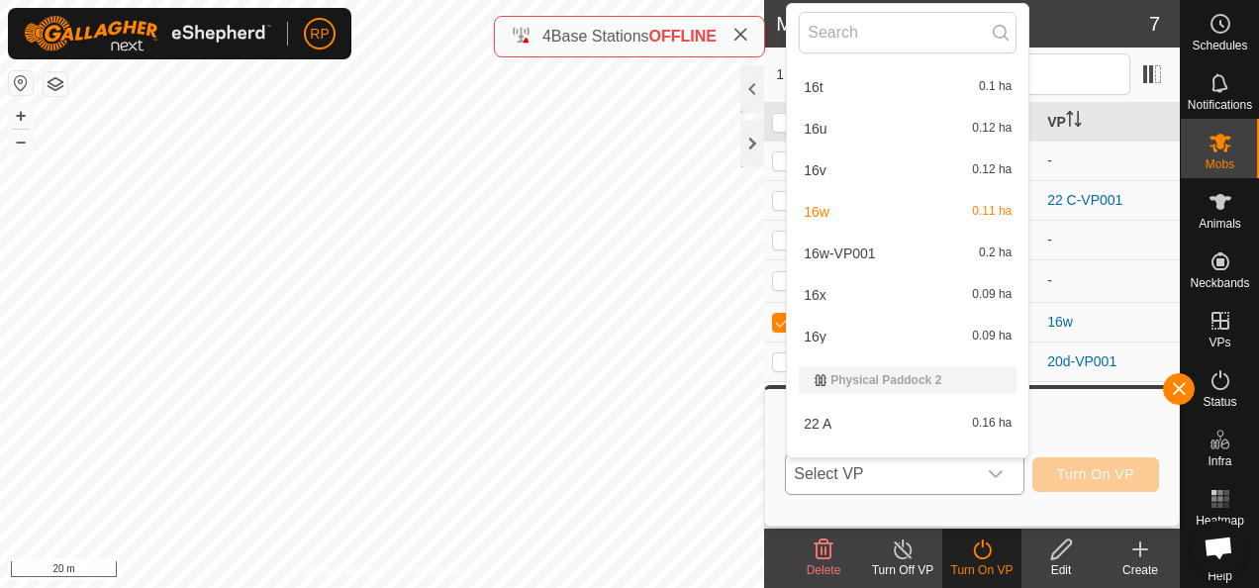
click at [840, 257] on li "16w-VP001 0.2 ha" at bounding box center [908, 254] width 242 height 40
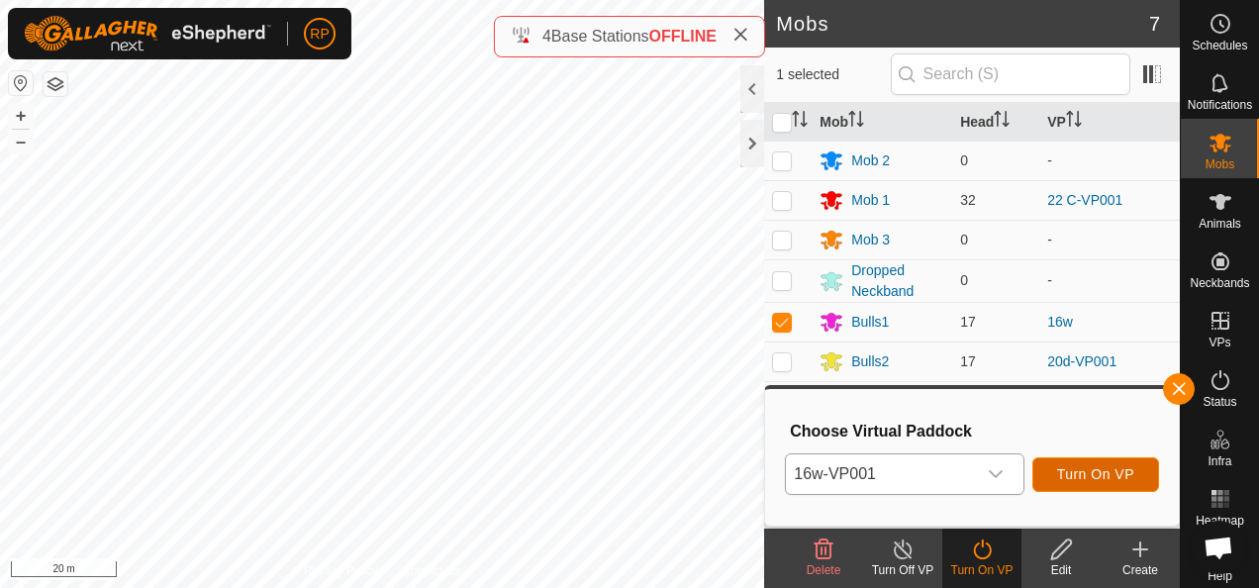
click at [1091, 479] on span "Turn On VP" at bounding box center [1095, 474] width 77 height 16
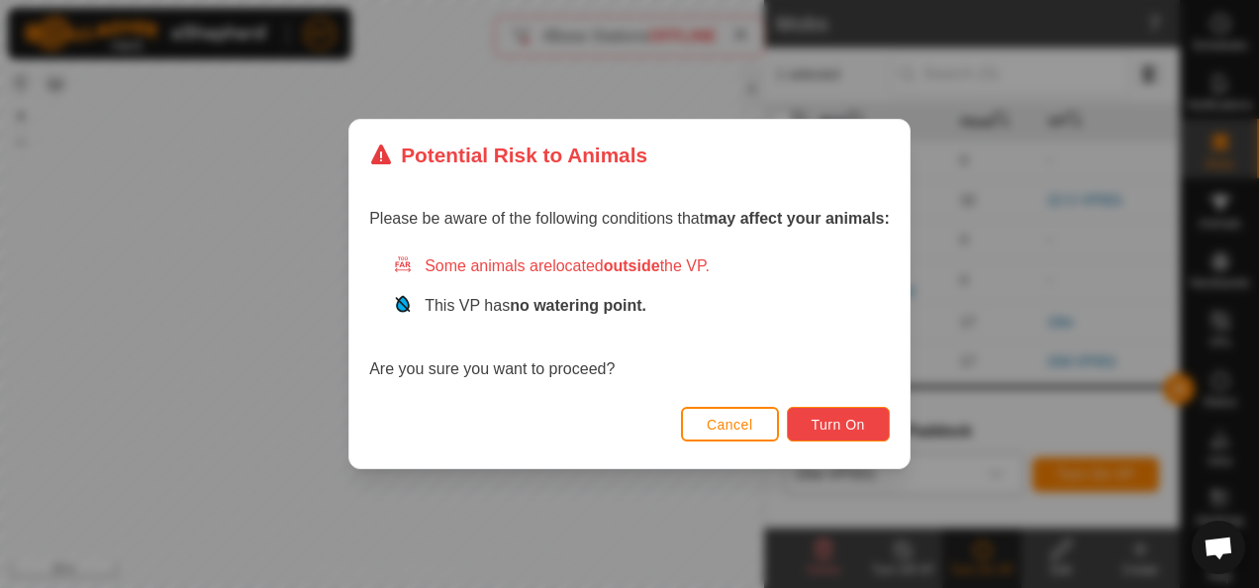
click at [833, 420] on span "Turn On" at bounding box center [838, 425] width 53 height 16
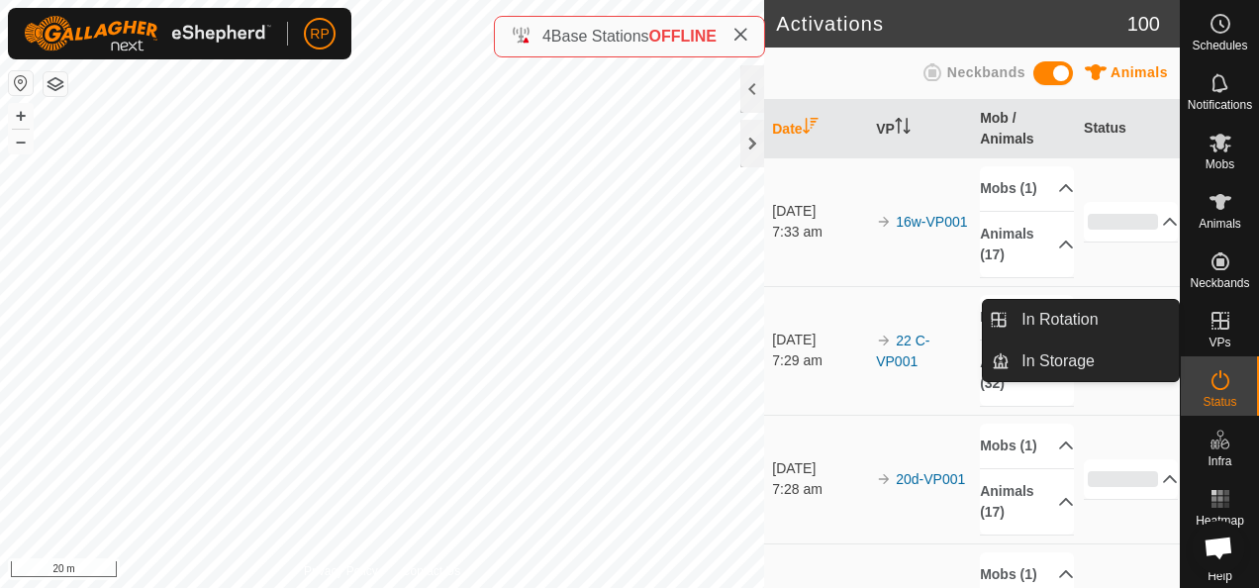
click at [1212, 321] on icon at bounding box center [1221, 321] width 18 height 18
click at [1034, 318] on link "In Rotation" at bounding box center [1094, 320] width 169 height 40
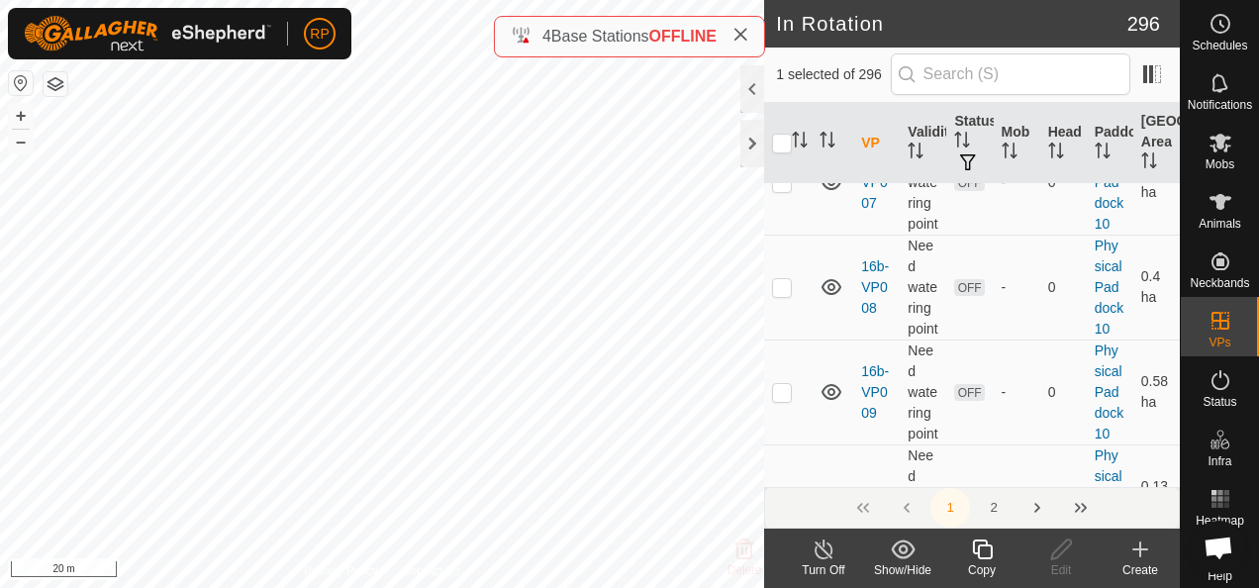
scroll to position [2970, 0]
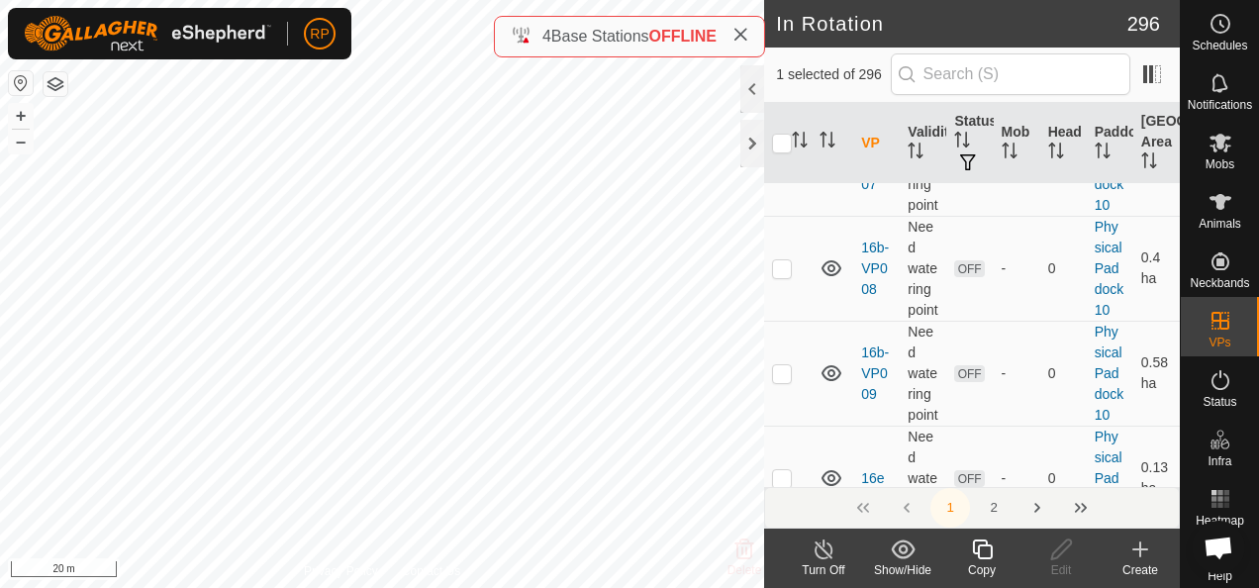
click at [748, 89] on div at bounding box center [753, 89] width 24 height 48
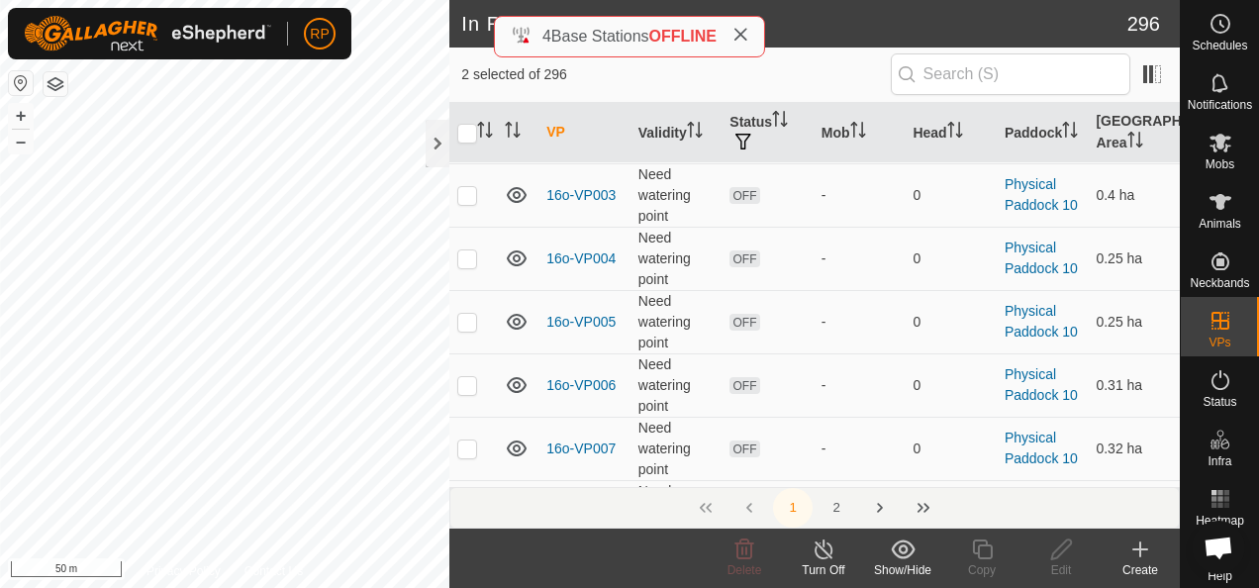
scroll to position [1507, 0]
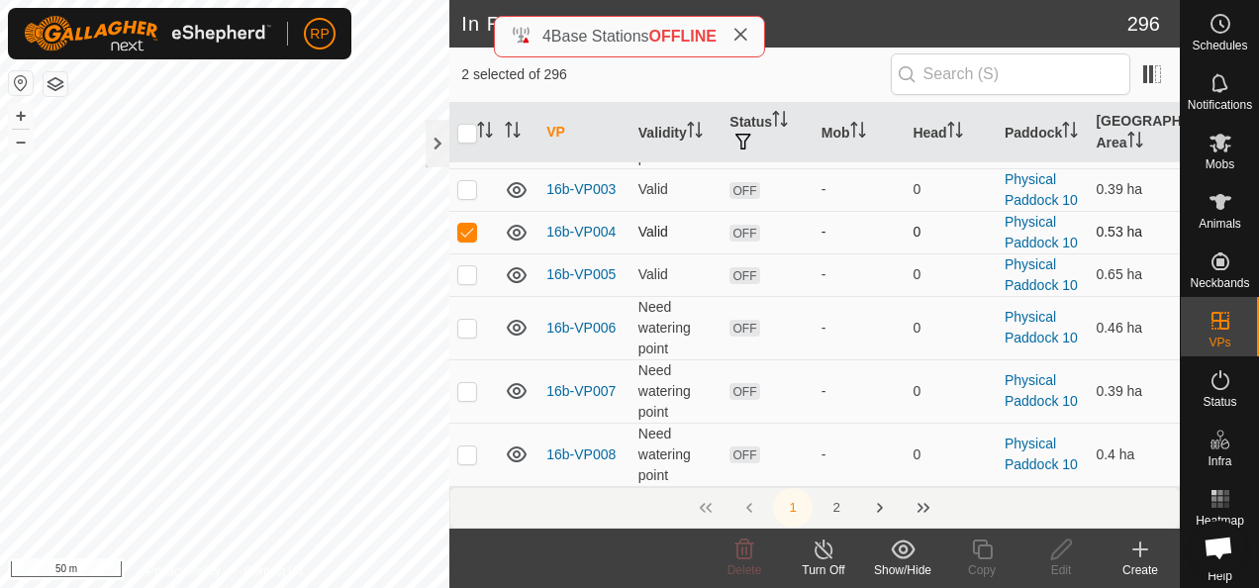
click at [467, 224] on p-checkbox at bounding box center [467, 232] width 20 height 16
checkbox input "false"
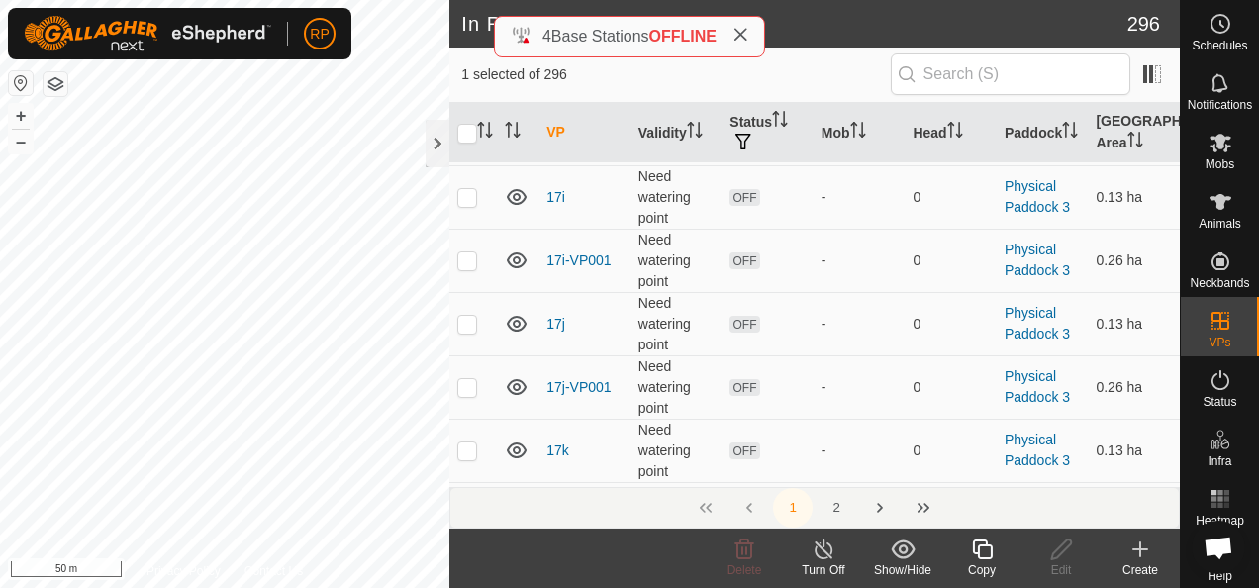
scroll to position [6259, 0]
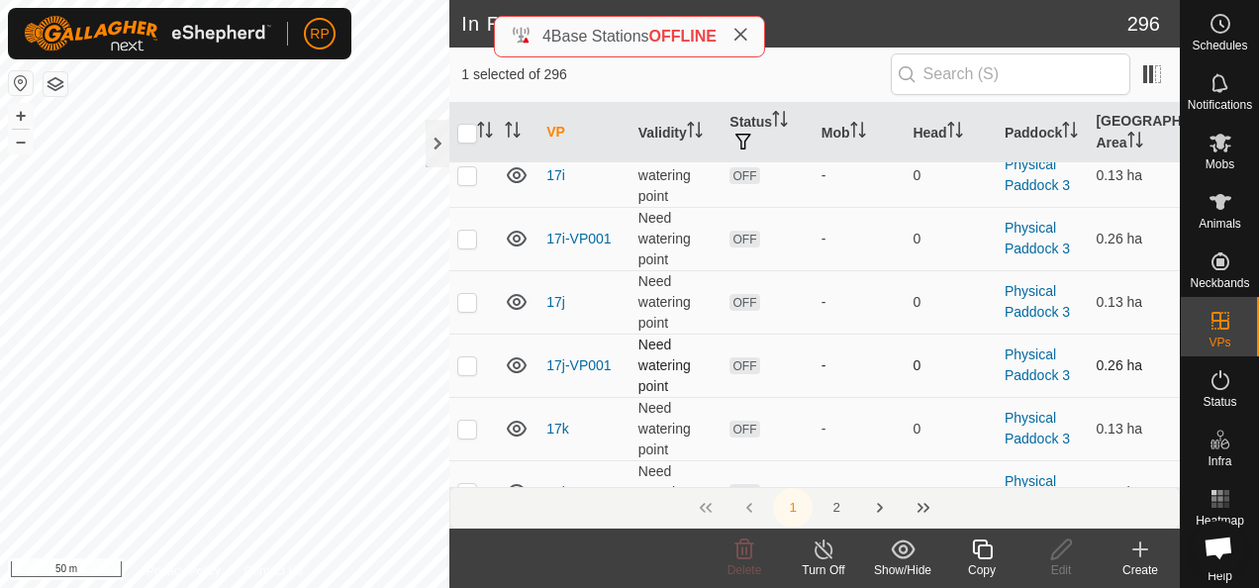
click at [471, 357] on p-checkbox at bounding box center [467, 365] width 20 height 16
checkbox input "true"
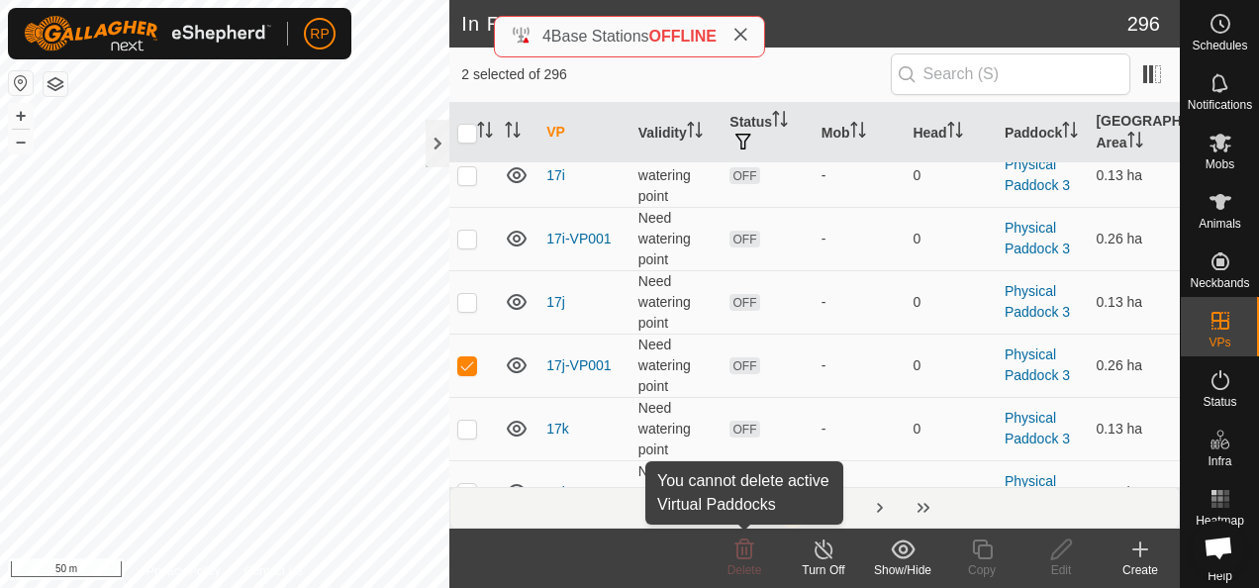
click at [747, 560] on icon at bounding box center [745, 550] width 24 height 24
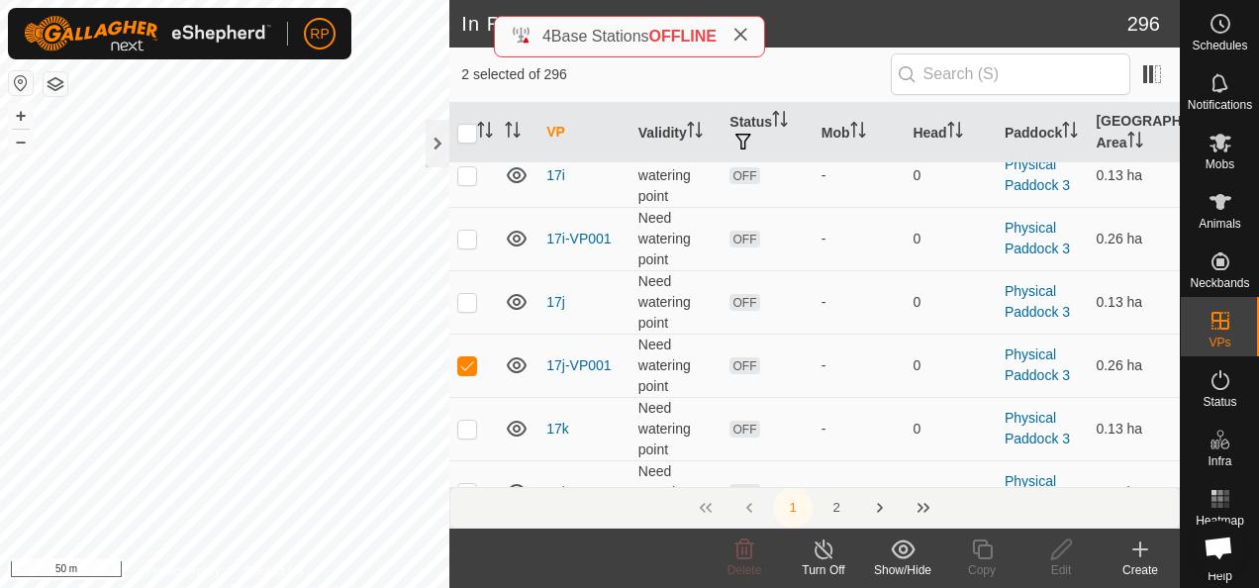
click at [820, 548] on line at bounding box center [824, 551] width 16 height 16
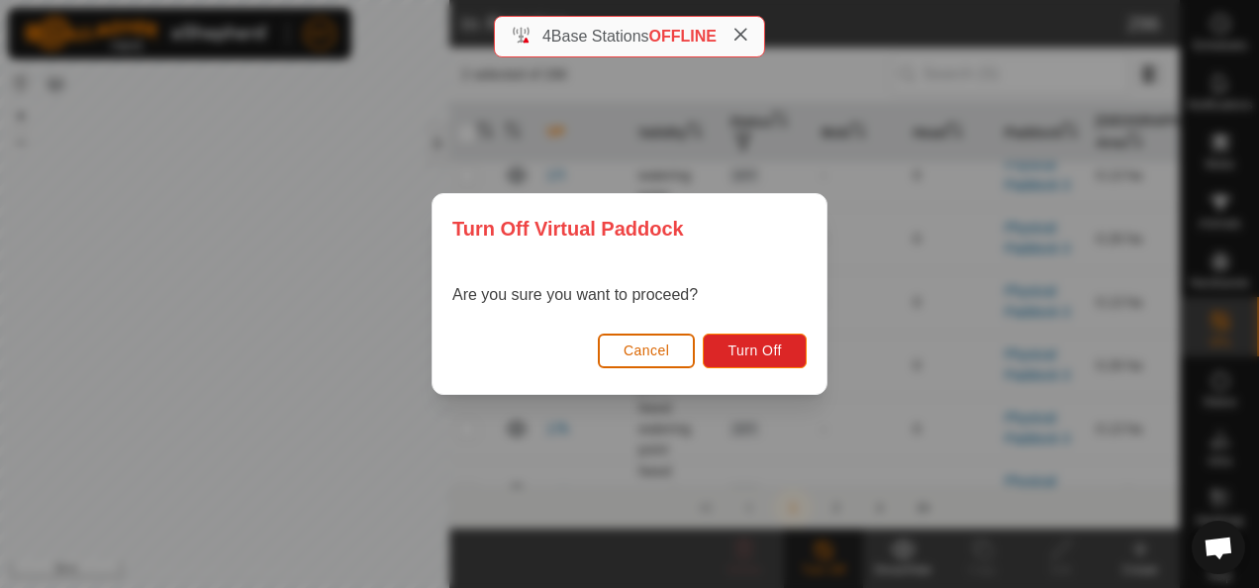
click at [622, 348] on button "Cancel" at bounding box center [647, 351] width 98 height 35
